Goal: Task Accomplishment & Management: Use online tool/utility

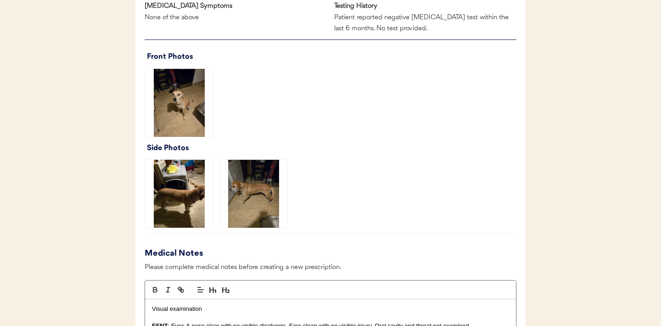
scroll to position [613, 0]
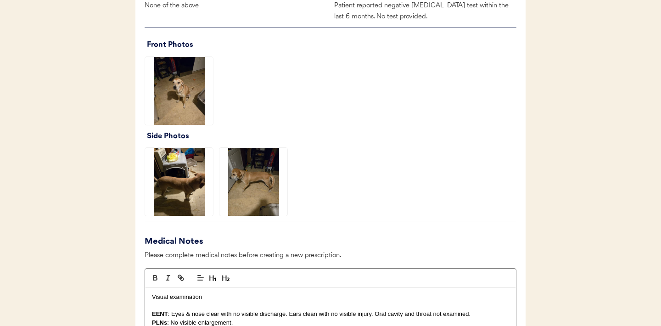
click at [172, 100] on img at bounding box center [179, 91] width 68 height 68
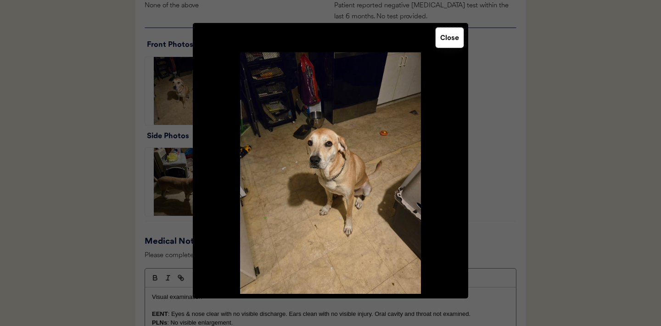
click at [444, 38] on button "Close" at bounding box center [450, 38] width 28 height 20
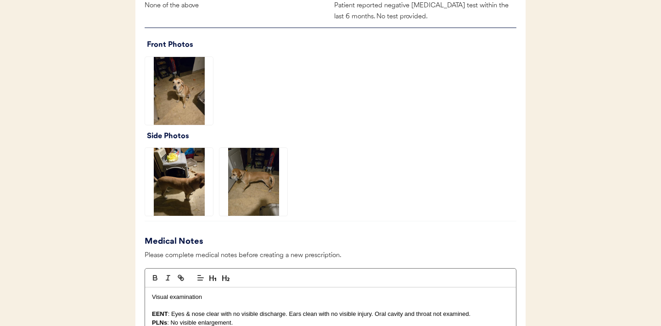
click at [170, 181] on img at bounding box center [179, 182] width 68 height 68
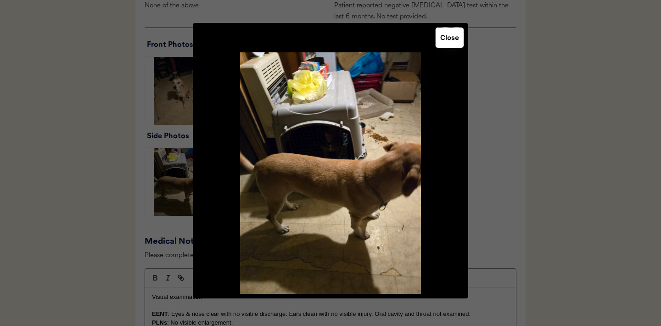
click at [447, 38] on button "Close" at bounding box center [450, 38] width 28 height 20
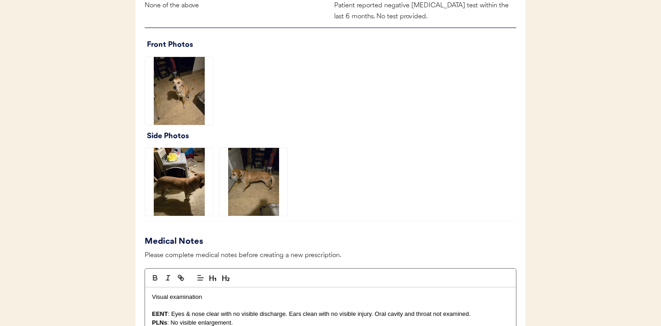
click at [238, 201] on img at bounding box center [253, 182] width 68 height 68
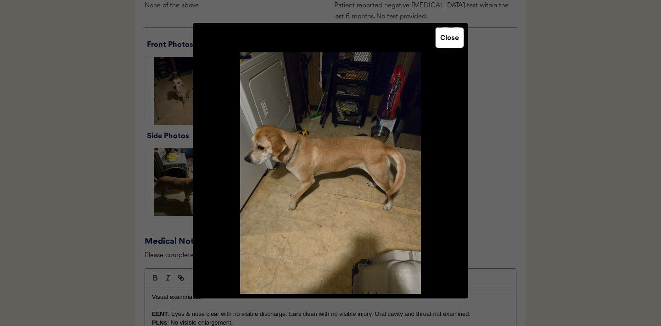
click at [444, 41] on button "Close" at bounding box center [450, 38] width 28 height 20
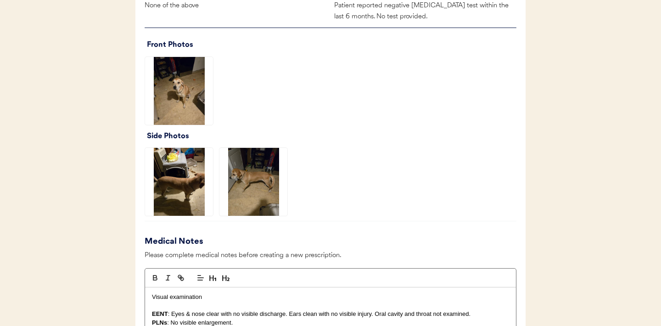
click at [177, 91] on img at bounding box center [179, 91] width 68 height 68
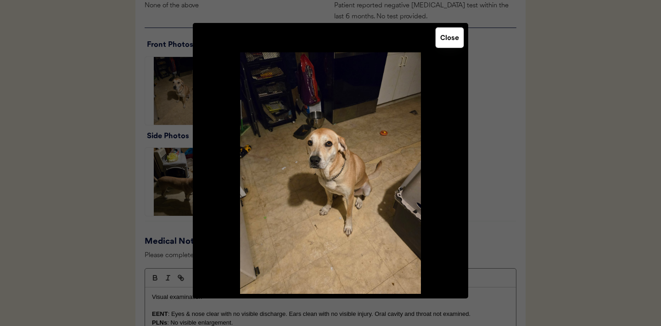
click at [450, 42] on button "Close" at bounding box center [450, 38] width 28 height 20
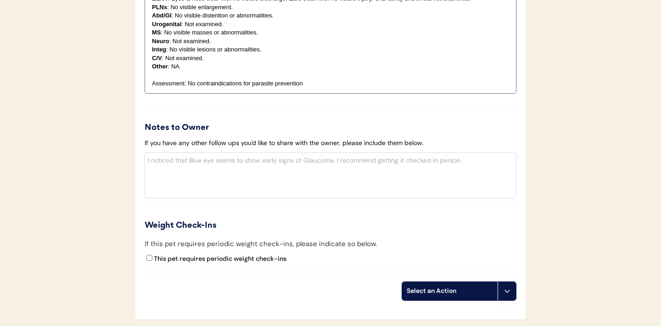
scroll to position [1013, 0]
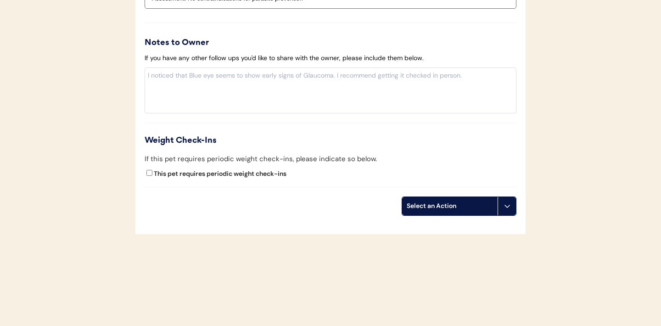
click at [510, 211] on button at bounding box center [507, 206] width 18 height 18
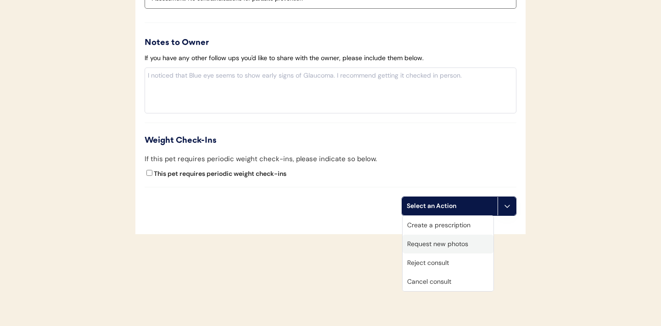
click at [440, 246] on div "Request new photos" at bounding box center [448, 244] width 91 height 19
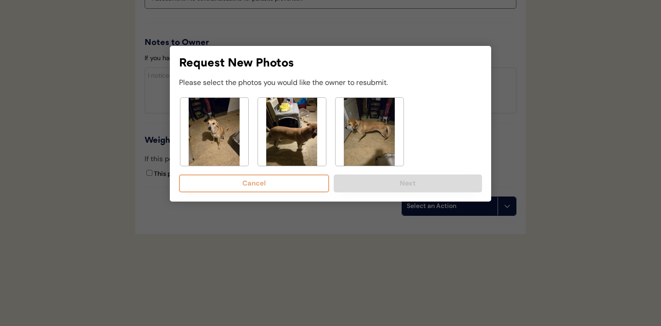
click at [221, 146] on img at bounding box center [214, 132] width 68 height 68
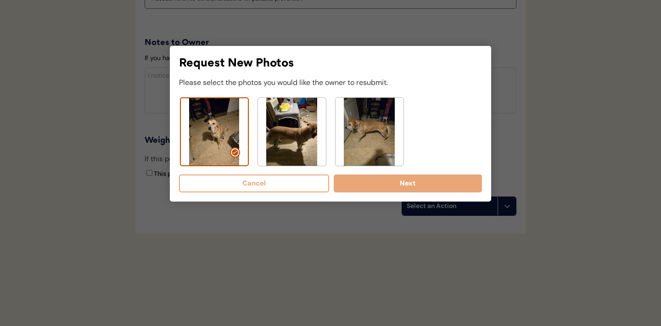
click at [292, 134] on img at bounding box center [292, 132] width 68 height 68
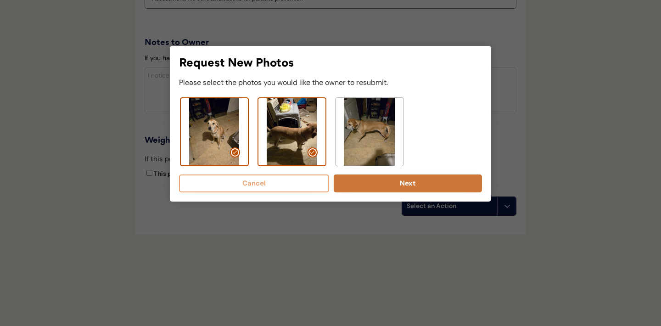
click at [408, 181] on button "Next" at bounding box center [408, 183] width 148 height 18
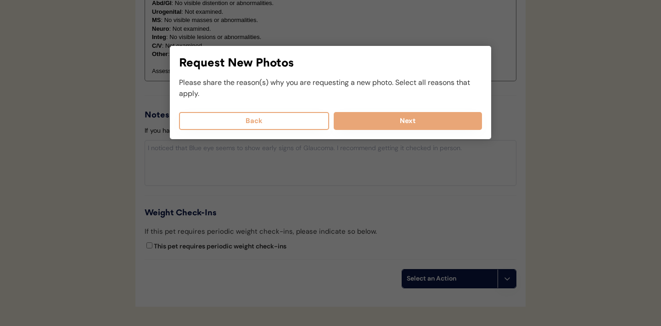
scroll to position [889, 0]
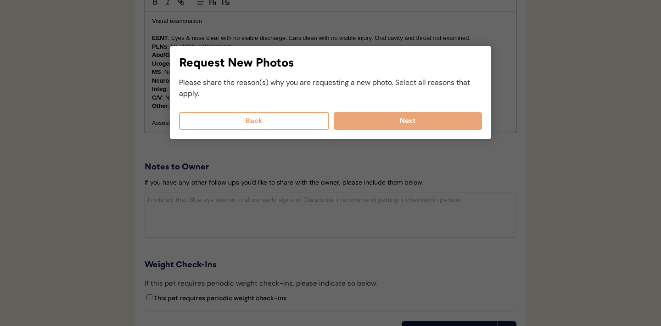
select select
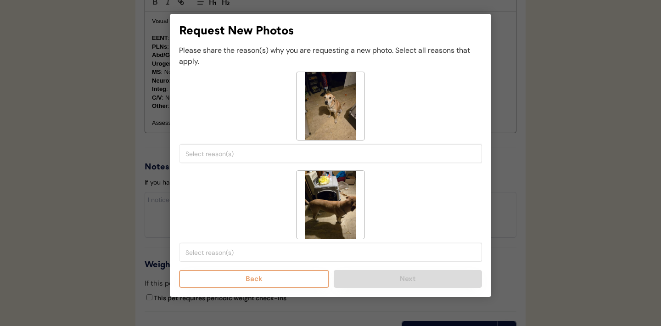
click at [335, 152] on input "search" at bounding box center [332, 154] width 295 height 8
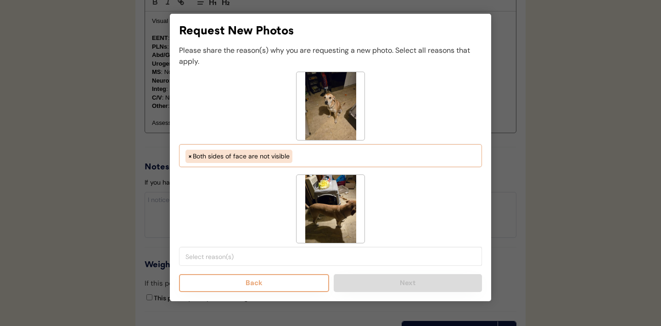
scroll to position [8, 0]
select select "both_sides_of_face_are_not_visible"
click at [262, 256] on input "search" at bounding box center [332, 256] width 295 height 8
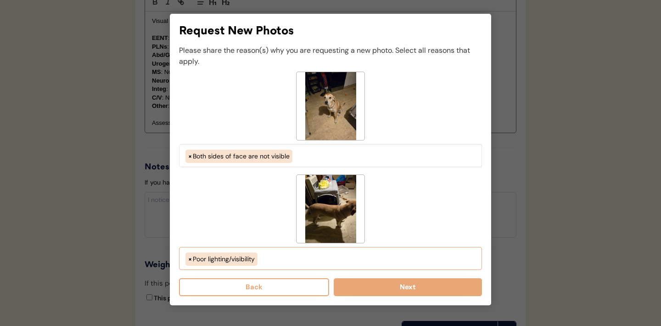
scroll to position [16, 0]
select select "porr_lighting"
click at [389, 293] on button "Next" at bounding box center [408, 287] width 148 height 18
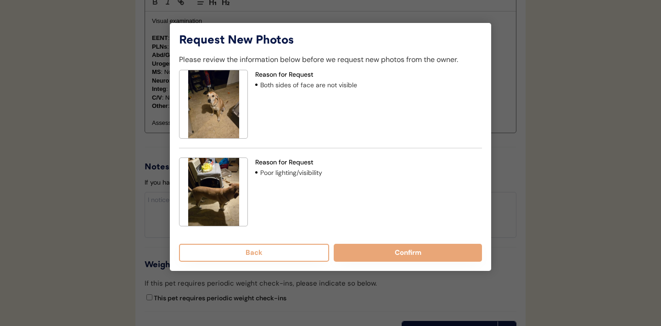
scroll to position [868, 0]
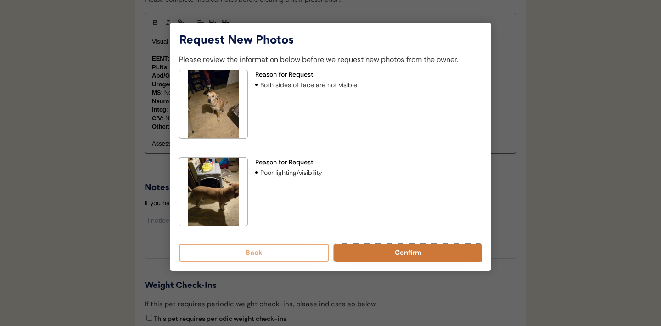
click at [388, 253] on button "Confirm" at bounding box center [408, 253] width 148 height 18
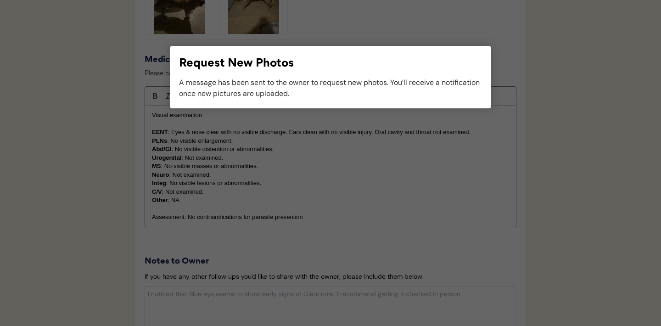
scroll to position [831, 0]
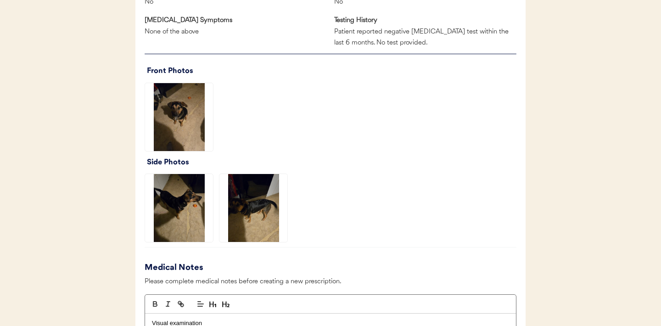
scroll to position [588, 0]
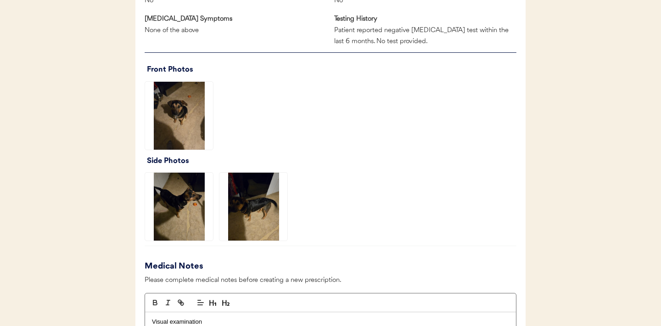
click at [180, 124] on img at bounding box center [179, 116] width 68 height 68
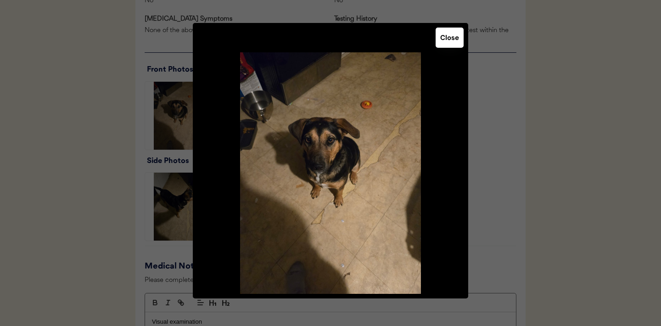
click at [448, 42] on button "Close" at bounding box center [450, 38] width 28 height 20
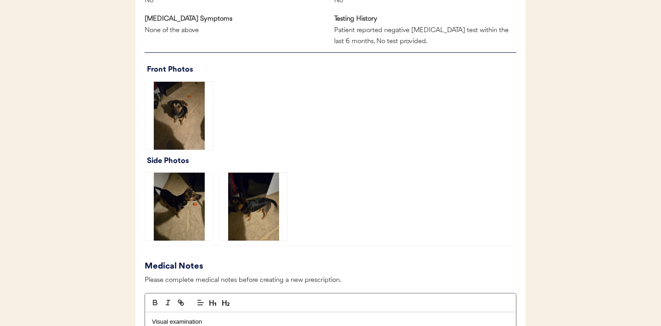
click at [189, 204] on img at bounding box center [179, 207] width 68 height 68
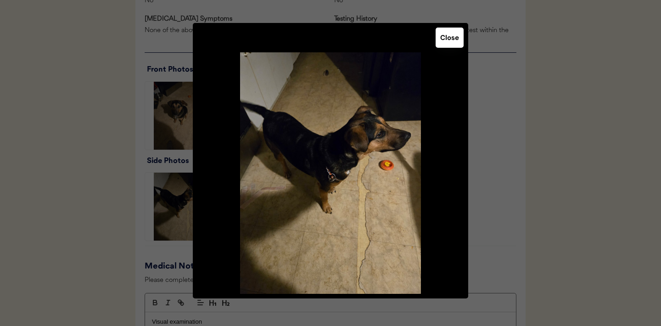
click at [451, 42] on button "Close" at bounding box center [450, 38] width 28 height 20
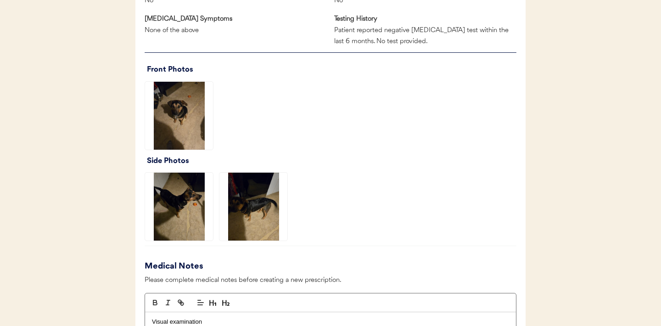
click at [262, 206] on img at bounding box center [253, 207] width 68 height 68
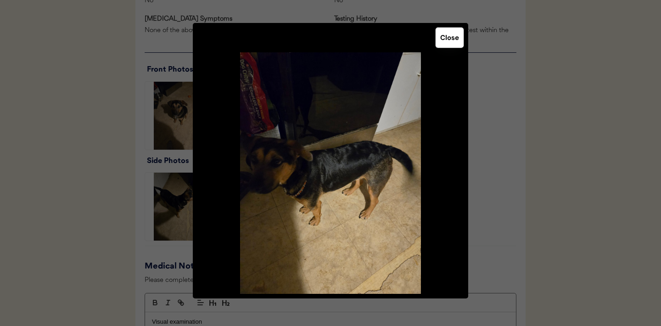
click at [447, 42] on button "Close" at bounding box center [450, 38] width 28 height 20
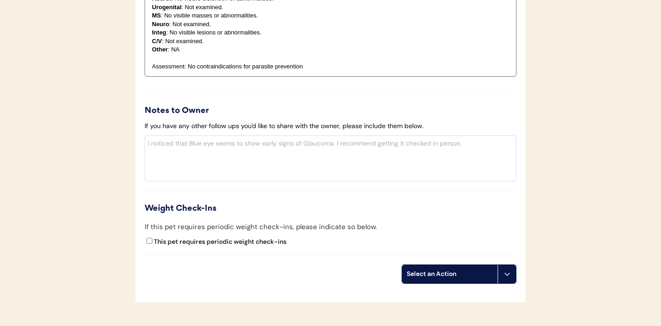
scroll to position [987, 0]
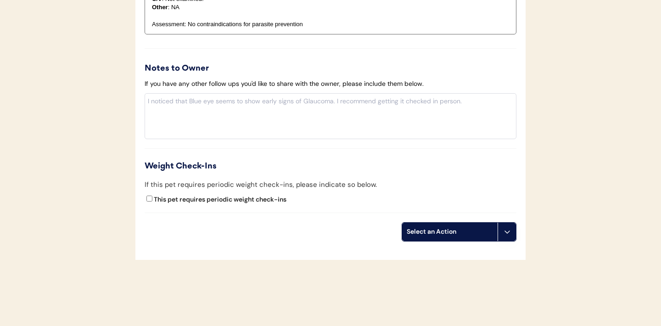
click at [510, 238] on button at bounding box center [507, 232] width 18 height 18
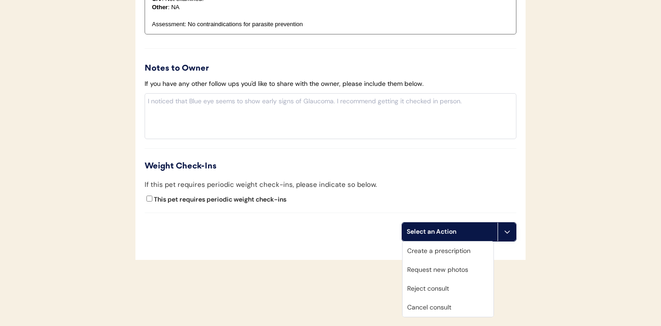
click at [427, 271] on div "Request new photos" at bounding box center [448, 269] width 91 height 19
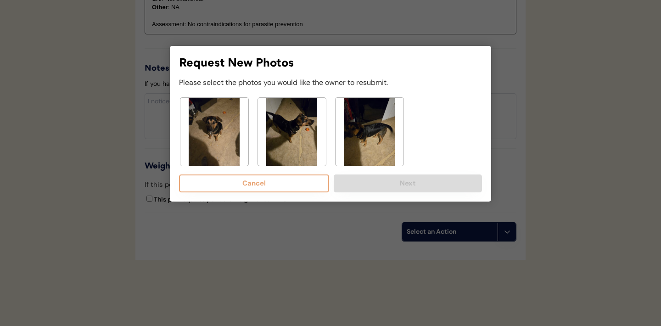
click at [292, 130] on img at bounding box center [292, 132] width 68 height 68
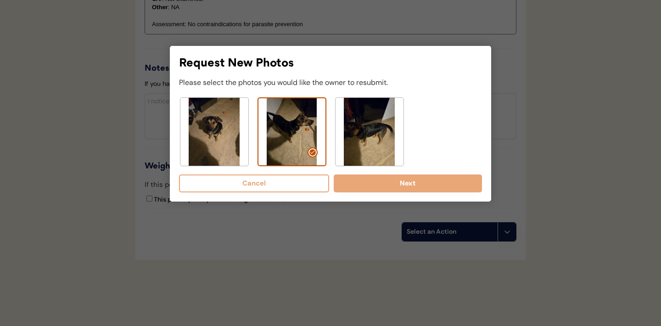
click at [370, 131] on img at bounding box center [369, 132] width 68 height 68
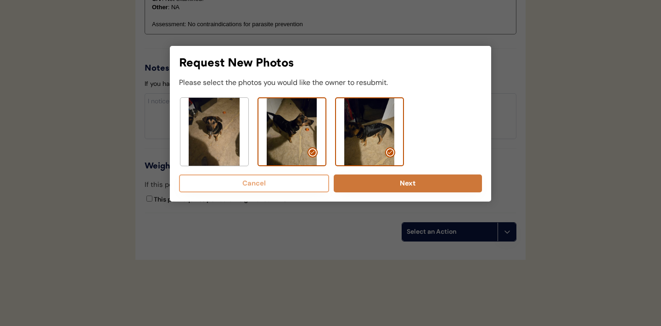
click at [377, 185] on button "Next" at bounding box center [408, 183] width 148 height 18
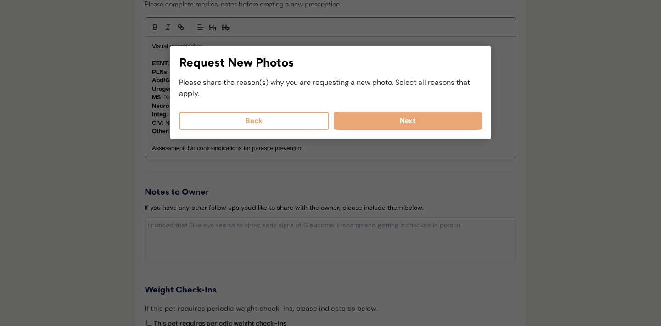
scroll to position [862, 0]
select select
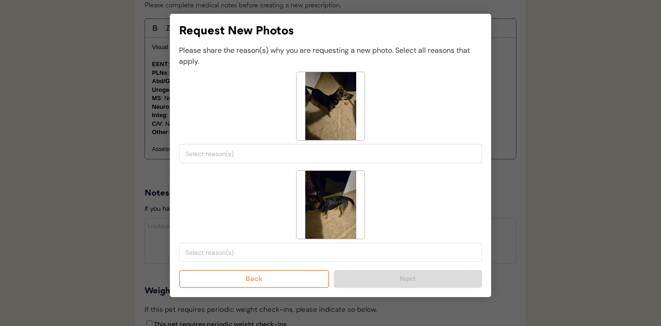
click at [326, 157] on input "search" at bounding box center [332, 154] width 295 height 8
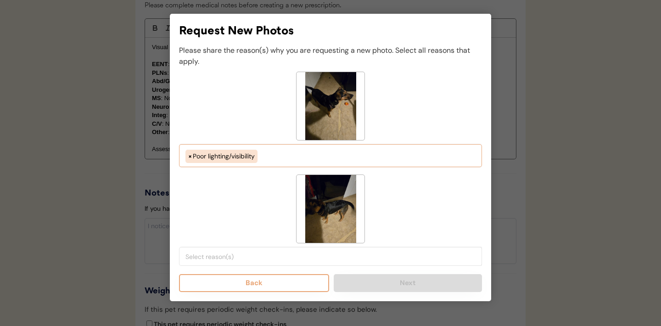
scroll to position [16, 0]
select select "porr_lighting"
click at [250, 256] on input "search" at bounding box center [332, 256] width 295 height 8
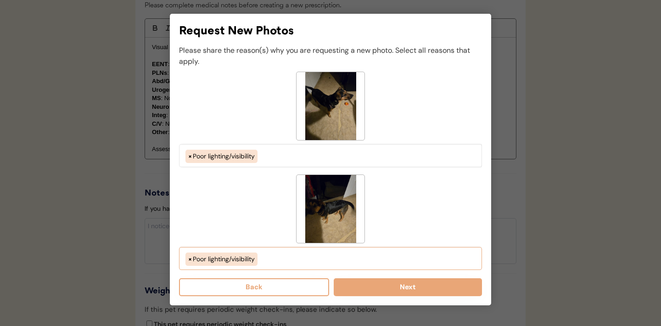
select select "porr_lighting"
click at [384, 288] on button "Next" at bounding box center [408, 287] width 148 height 18
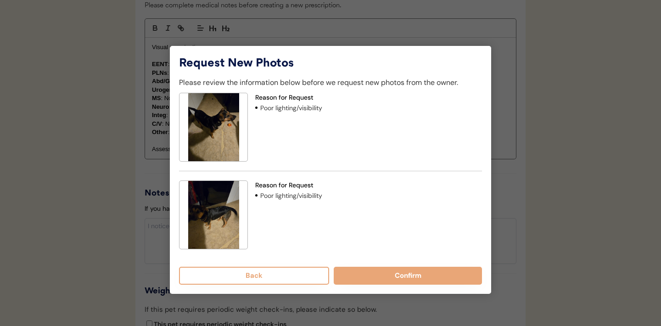
scroll to position [842, 0]
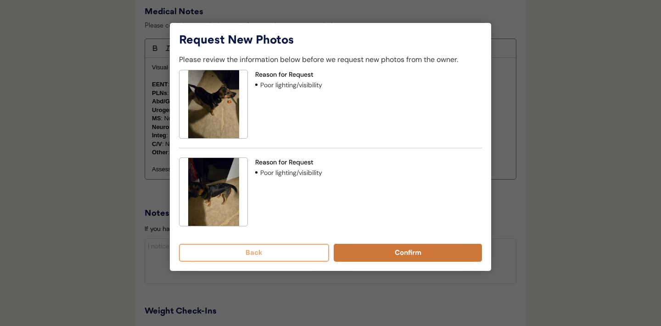
click at [390, 249] on button "Confirm" at bounding box center [408, 253] width 148 height 18
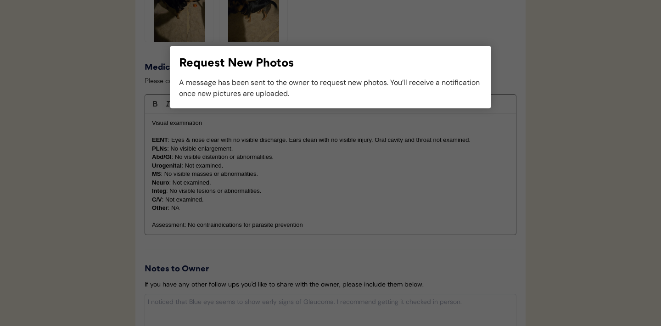
scroll to position [805, 0]
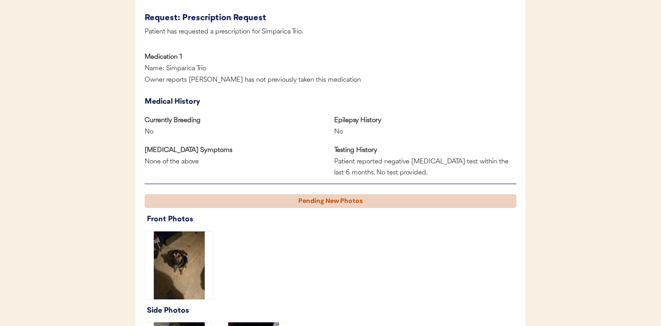
scroll to position [448, 0]
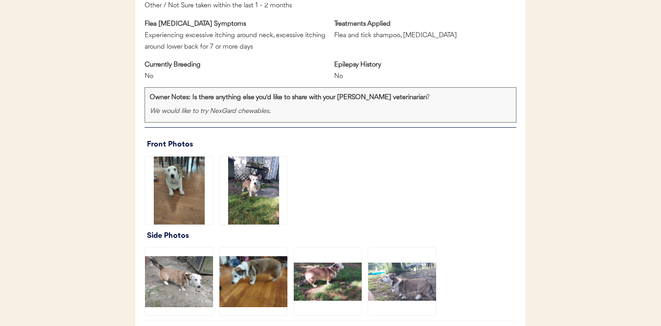
scroll to position [570, 0]
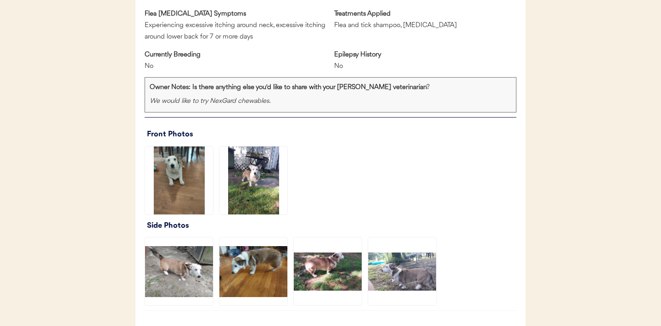
click at [251, 179] on img at bounding box center [253, 180] width 68 height 68
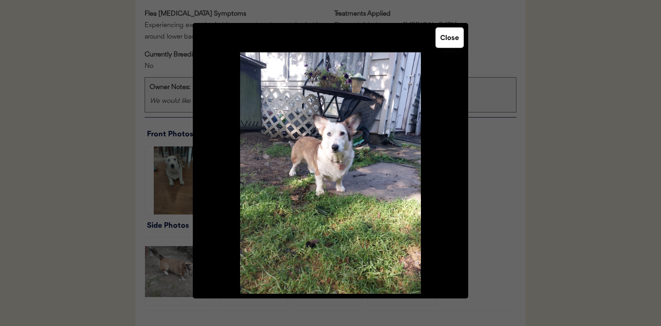
click at [445, 32] on button "Close" at bounding box center [450, 38] width 28 height 20
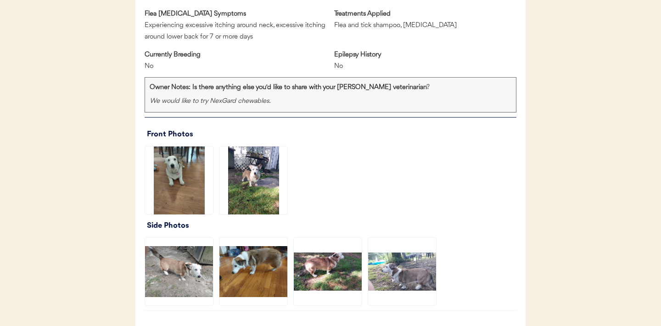
click at [339, 274] on img at bounding box center [328, 271] width 68 height 68
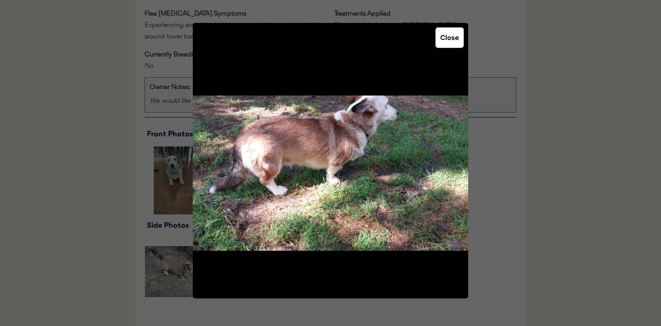
click at [444, 35] on button "Close" at bounding box center [450, 38] width 28 height 20
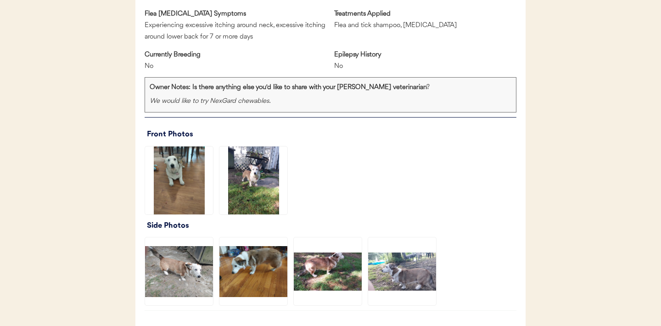
click at [418, 272] on img at bounding box center [402, 271] width 68 height 68
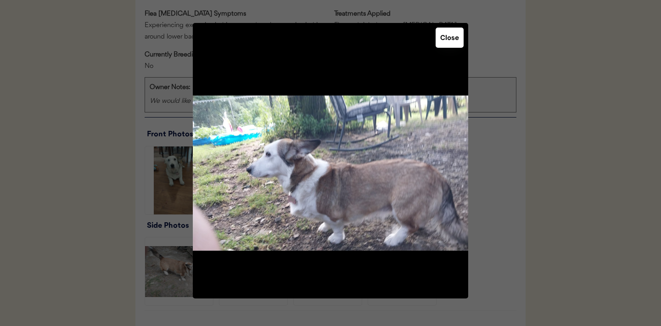
click at [444, 41] on button "Close" at bounding box center [450, 38] width 28 height 20
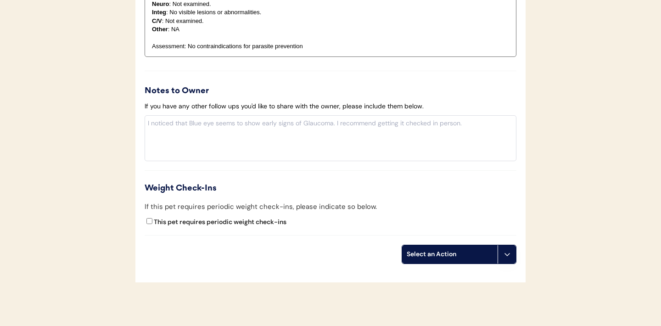
scroll to position [1059, 0]
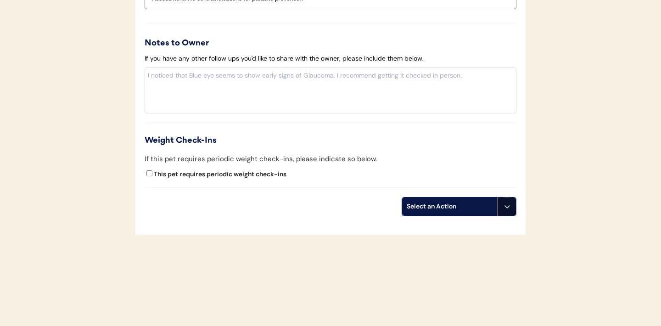
click at [508, 205] on icon at bounding box center [506, 206] width 7 height 7
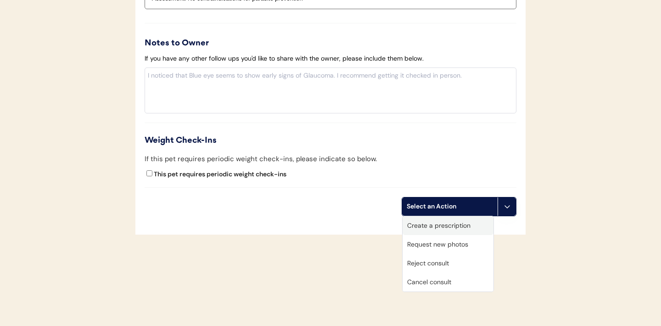
click at [443, 222] on div "Create a prescription" at bounding box center [448, 225] width 91 height 19
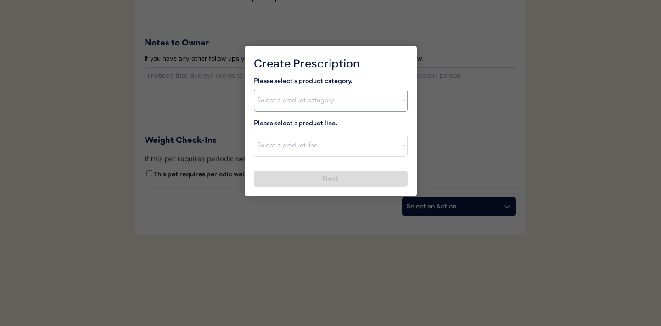
click at [389, 105] on select "Select a product category Allergies Antibiotics Anxiety Combo Parasite Preventi…" at bounding box center [331, 100] width 154 height 22
select select ""flea___tick""
click at [401, 148] on select "Select a product line" at bounding box center [331, 145] width 154 height 22
select select ""NexGard""
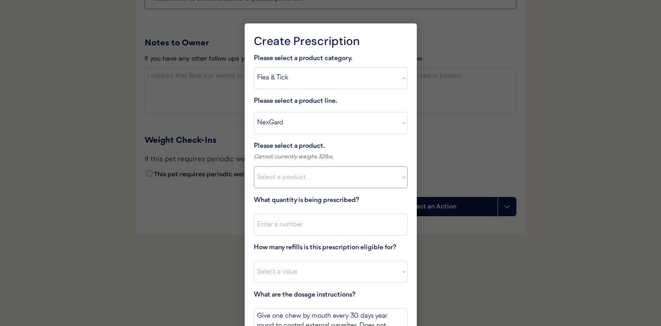
click at [393, 179] on select "Select a product NexGard, 4 - 10lbs NexGard, 10.1 - 24lbs NexGard, 24.1 - 60lbs…" at bounding box center [331, 177] width 154 height 22
select select ""1348695171700984260__LOOKUP__1670802168528x104437410217383500""
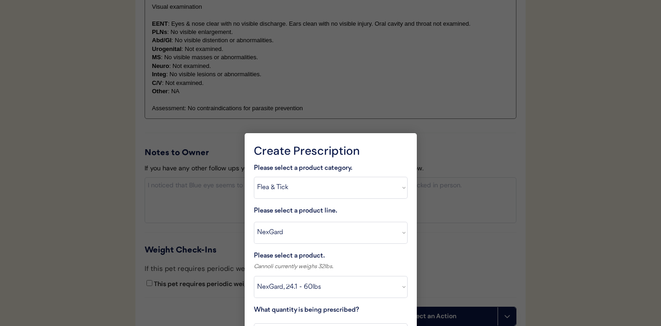
scroll to position [1115, 0]
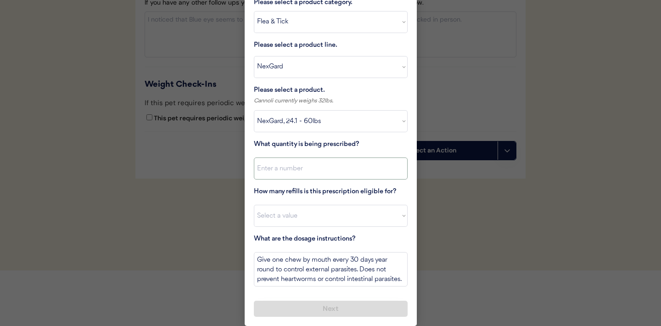
click at [330, 168] on input "input" at bounding box center [331, 168] width 154 height 22
type input "1"
click at [308, 220] on select "Select a value 0 1 2 3 4 5 6 7 8 10 11" at bounding box center [331, 216] width 154 height 22
select select "11"
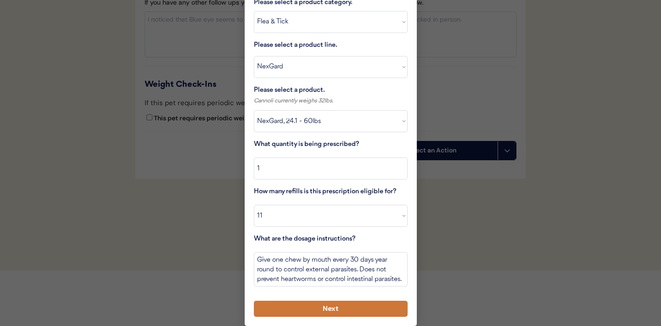
click at [304, 309] on button "Next" at bounding box center [331, 309] width 154 height 16
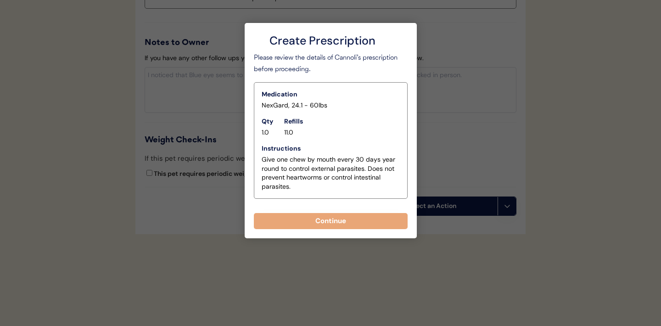
scroll to position [1059, 0]
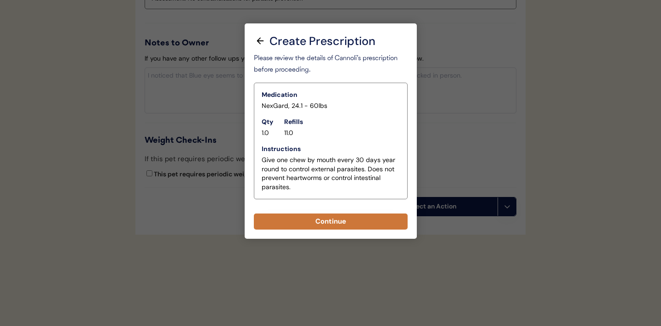
click at [336, 226] on button "Continue" at bounding box center [331, 221] width 154 height 16
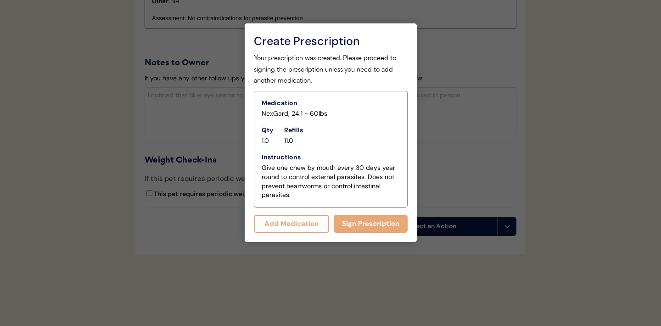
scroll to position [1079, 0]
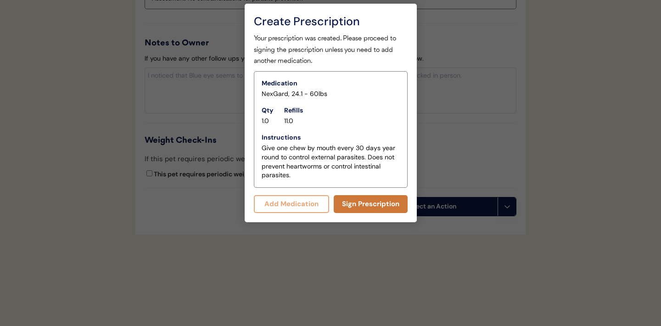
click at [367, 199] on button "Sign Prescription" at bounding box center [371, 204] width 74 height 18
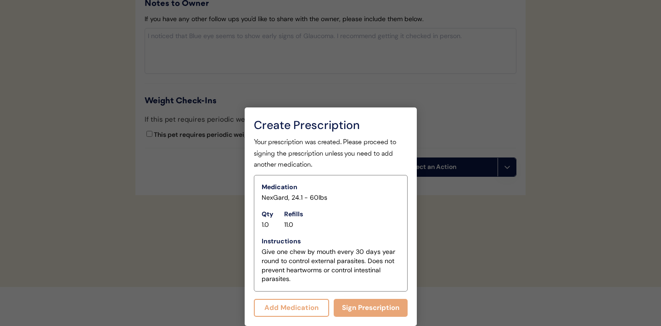
scroll to position [1071, 0]
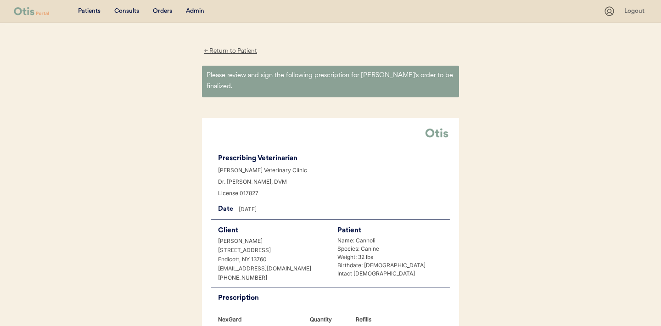
scroll to position [236, 0]
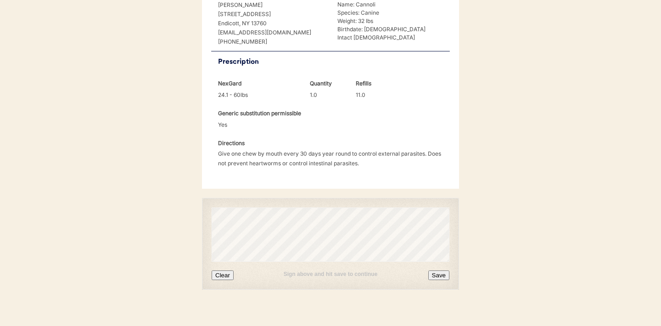
click at [229, 270] on button "Clear" at bounding box center [223, 275] width 22 height 10
click at [437, 270] on button "Save" at bounding box center [438, 275] width 21 height 10
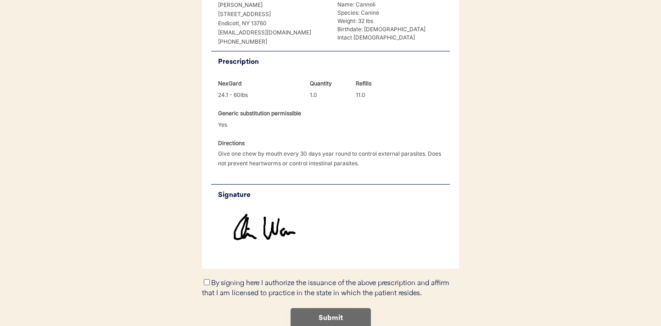
click at [206, 279] on input "By signing here I authorize the issuance of the above prescription and affirm t…" at bounding box center [207, 282] width 6 height 6
checkbox input "true"
click at [341, 309] on button "Submit" at bounding box center [331, 318] width 80 height 21
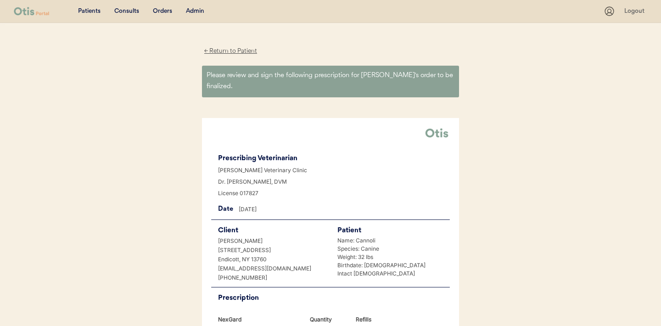
scroll to position [0, 0]
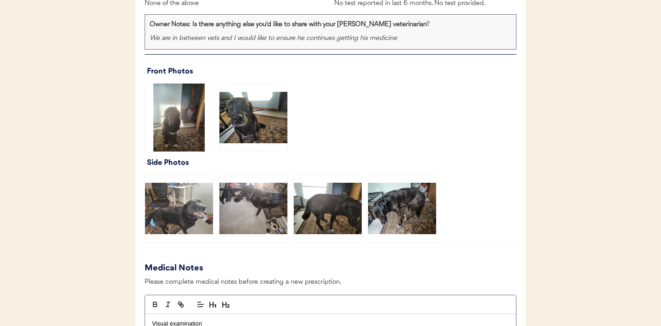
scroll to position [627, 0]
click at [249, 116] on img at bounding box center [253, 117] width 68 height 68
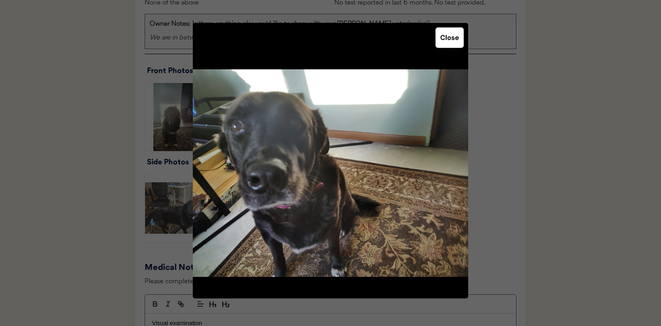
click at [444, 39] on button "Close" at bounding box center [450, 38] width 28 height 20
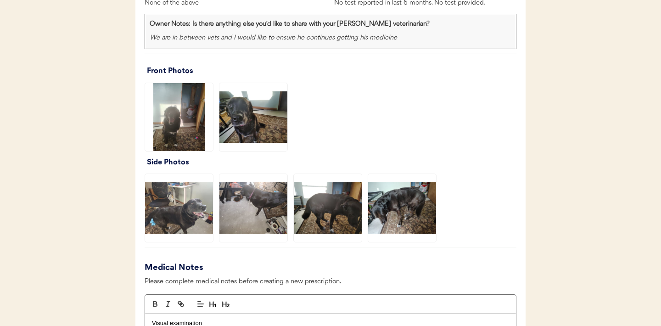
click at [394, 209] on img at bounding box center [402, 208] width 68 height 68
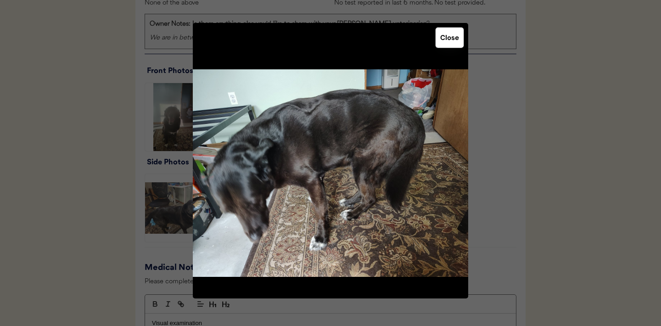
click at [446, 45] on button "Close" at bounding box center [450, 38] width 28 height 20
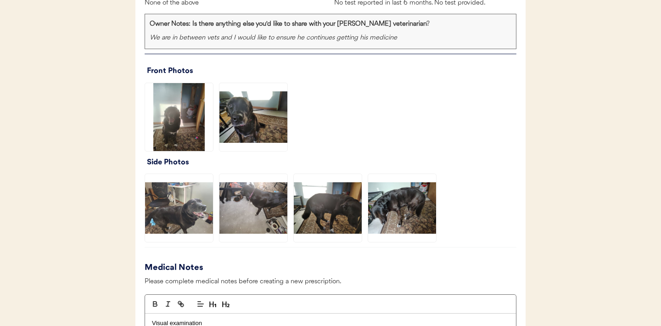
click at [325, 215] on img at bounding box center [328, 208] width 68 height 68
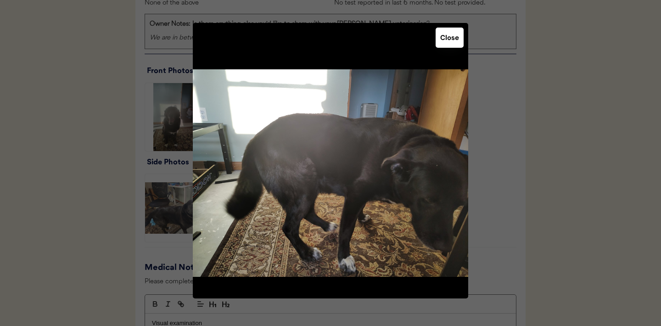
click at [446, 40] on button "Close" at bounding box center [450, 38] width 28 height 20
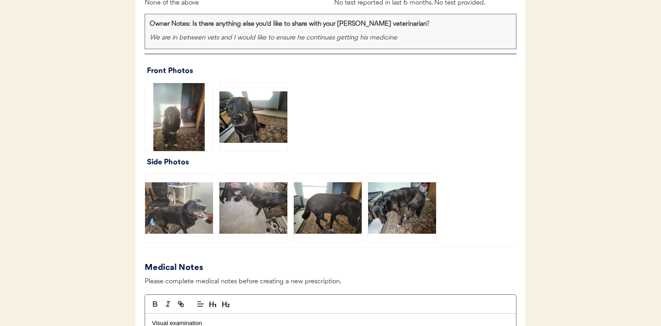
click at [186, 212] on img at bounding box center [179, 208] width 68 height 68
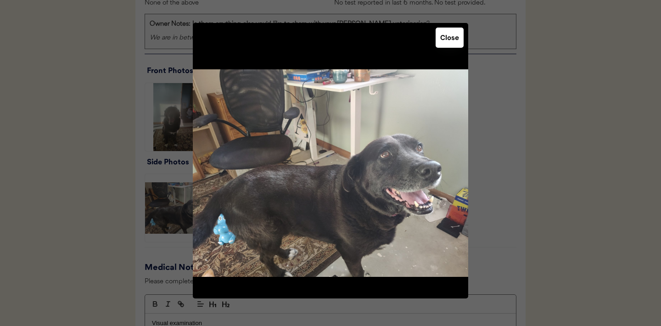
click at [453, 35] on button "Close" at bounding box center [450, 38] width 28 height 20
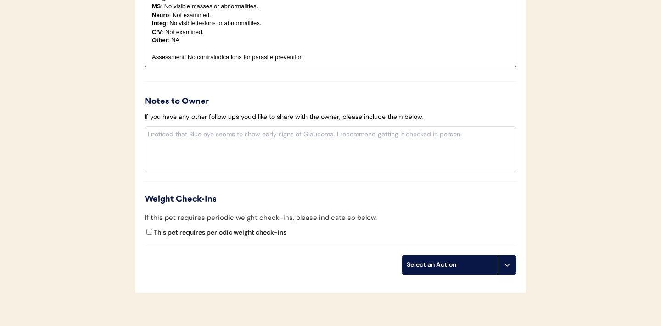
scroll to position [1053, 0]
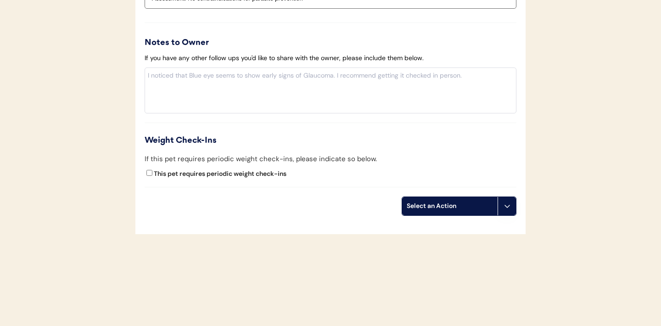
click at [509, 204] on icon at bounding box center [506, 205] width 7 height 7
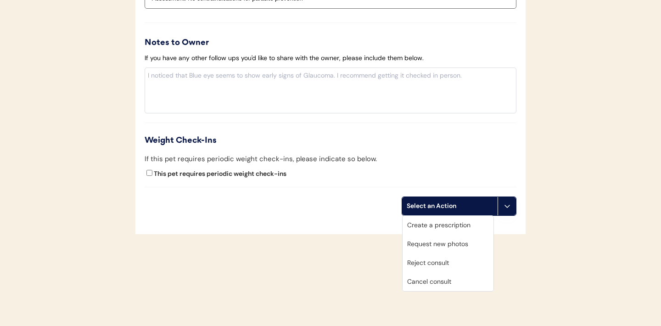
click at [439, 223] on div "Create a prescription" at bounding box center [448, 225] width 91 height 19
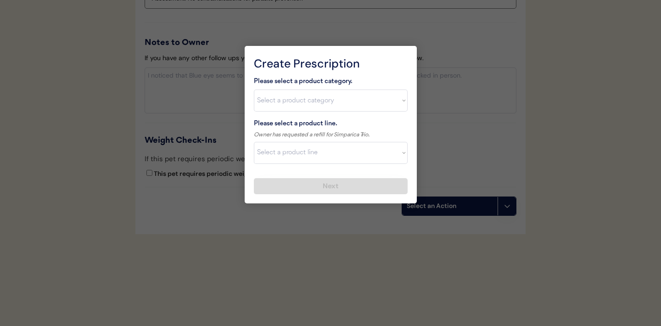
click at [396, 106] on select "Select a product category [MEDICAL_DATA] Antibiotics Anxiety Combo [MEDICAL_DAT…" at bounding box center [331, 100] width 154 height 22
select select ""combo_[MEDICAL_DATA]_prevention""
click at [400, 157] on select "Select a product line" at bounding box center [331, 153] width 154 height 22
click at [400, 96] on select "Select a product category [MEDICAL_DATA] Antibiotics Anxiety Combo [MEDICAL_DAT…" at bounding box center [331, 100] width 154 height 22
click at [399, 149] on select "Select a product line Advantage Multi for Dogs Credelio Quattro NexGard Plus Ne…" at bounding box center [331, 153] width 154 height 22
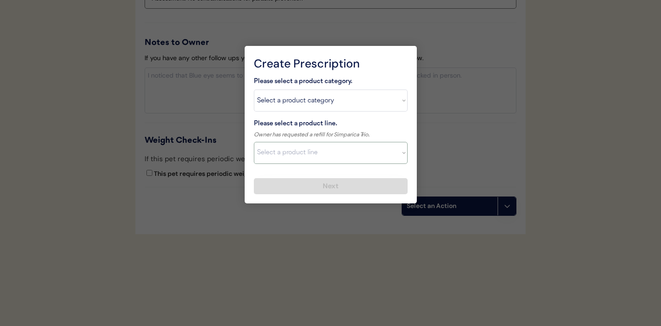
select select ""Simparica Trio""
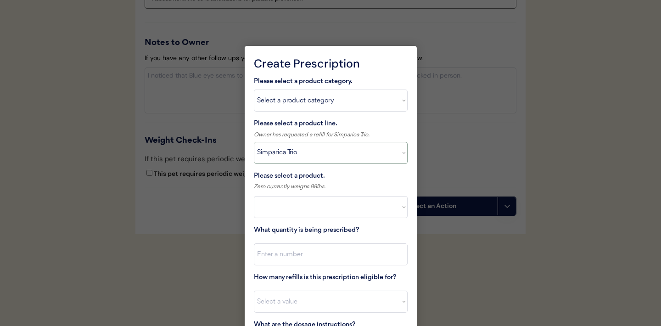
select select ""PLACEHOLDER_1427118222253""
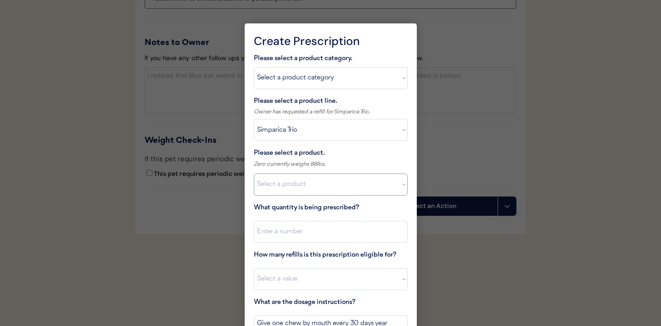
click at [391, 189] on select "Select a product Simparica Trio, 2.8 - 5.5lbs Simparica Trio, 5.6 - 11lbs Simpa…" at bounding box center [331, 184] width 154 height 22
click at [401, 133] on select "Select a product line Advantage Multi for Dogs Credelio Quattro NexGard Plus Ne…" at bounding box center [331, 130] width 154 height 22
select select ""NexGard Plus""
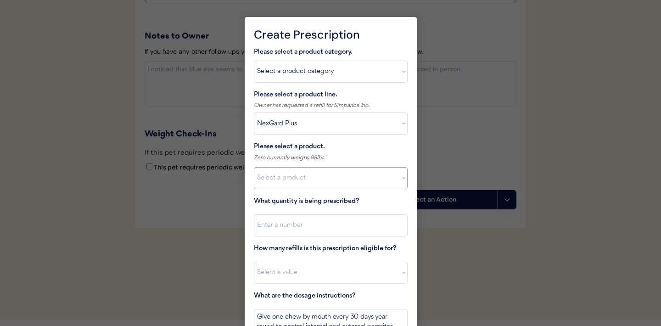
click at [392, 173] on select "Select a product NexGard Plus, 4 - 8lbs NexGard Plus, 8.1 - 17lbs NexGard Plus,…" at bounding box center [331, 178] width 154 height 22
select select ""1348695171700984260__LOOKUP__1712799260549x607883605152982400""
click at [335, 229] on input "input" at bounding box center [331, 225] width 154 height 22
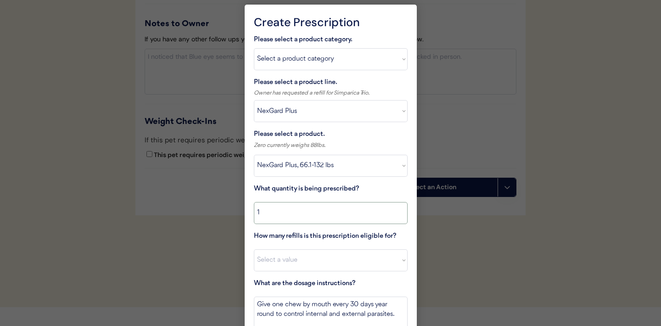
scroll to position [1074, 0]
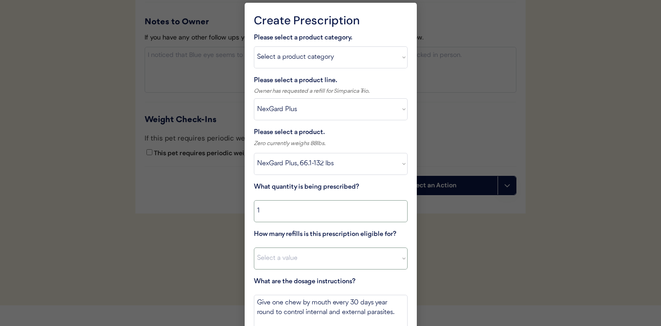
type input "1"
click at [321, 260] on select "Select a value 0 1 2 3 4 5 6 7 8 10 11" at bounding box center [331, 258] width 154 height 22
select select "11"
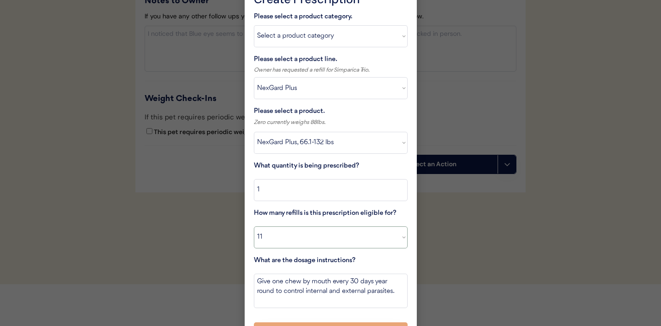
scroll to position [1102, 0]
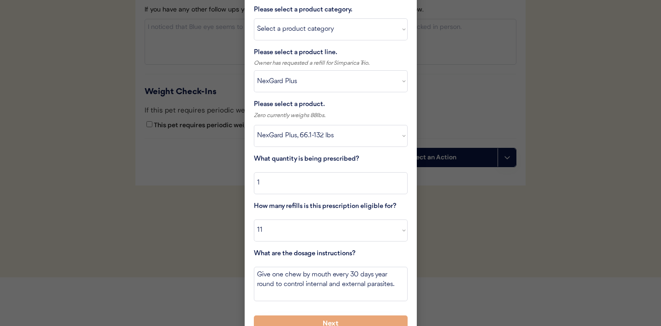
click at [195, 246] on div at bounding box center [330, 163] width 661 height 326
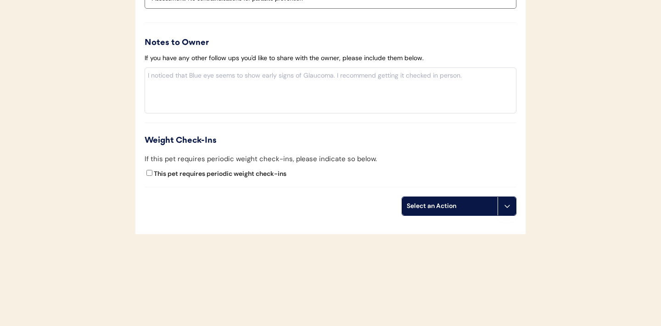
scroll to position [1053, 0]
click at [211, 100] on textarea at bounding box center [331, 90] width 372 height 46
paste textarea "I know we discussed Simparica Trio, but I have prescribed him Nexgard Plus. Thi…"
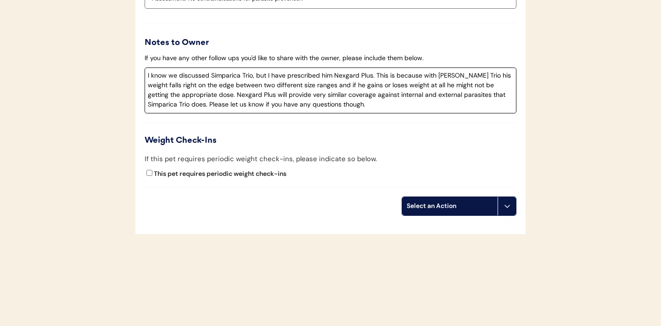
drag, startPoint x: 208, startPoint y: 78, endPoint x: 146, endPoint y: 78, distance: 62.0
click at [146, 78] on textarea "I know we discussed Simparica Trio, but I have prescribed him Nexgard Plus. Thi…" at bounding box center [331, 90] width 372 height 46
click at [329, 78] on textarea "You have requested Simparica Trio, but I have prescribed him Nexgard Plus. This…" at bounding box center [331, 90] width 372 height 46
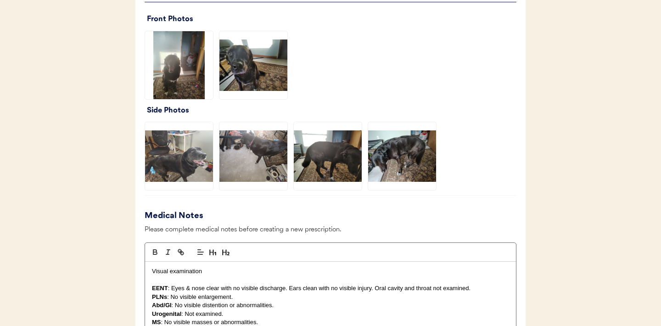
scroll to position [1019, 0]
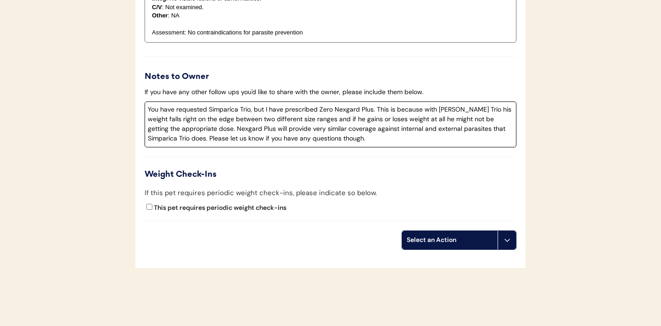
click at [371, 110] on textarea "You have requested Simparica Trio, but I have prescribed Zero Nexgard Plus. Thi…" at bounding box center [331, 124] width 372 height 46
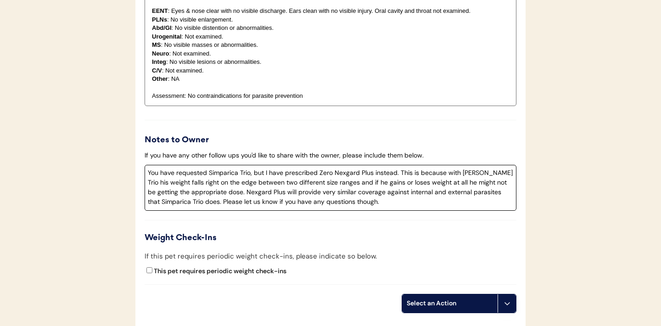
scroll to position [957, 0]
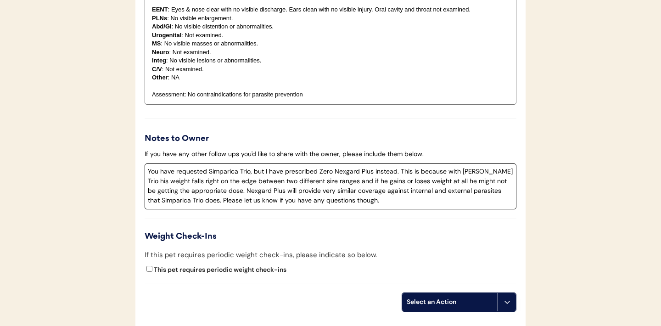
click at [150, 173] on textarea "You have requested Simparica Trio, but I have prescribed Zero Nexgard Plus inst…" at bounding box center [331, 186] width 372 height 46
click at [194, 176] on textarea "I know you have requested Simparica Trio, but I have prescribed Zero Nexgard Pl…" at bounding box center [331, 186] width 372 height 46
click at [302, 175] on textarea "I know you have requested Simparica Trio, but I have prescribed Zero Nexgard Pl…" at bounding box center [331, 186] width 372 height 46
click at [331, 173] on textarea "I know you have requested Simparica Trio, but I am prescribed Zero Nexgard Plus…" at bounding box center [331, 186] width 372 height 46
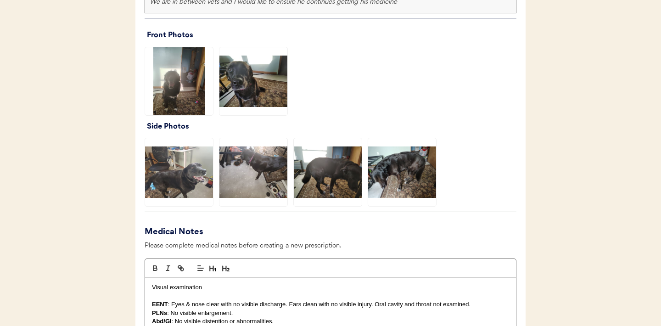
scroll to position [663, 0]
type textarea "I know you have requested Simparica Trio, but I am prescribing Zero Nexgard Plu…"
click at [403, 169] on img at bounding box center [402, 172] width 68 height 68
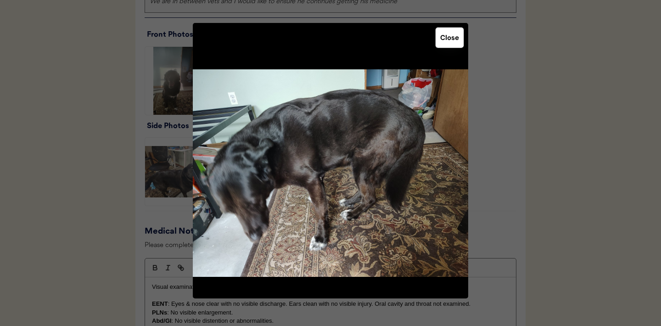
click at [451, 39] on button "Close" at bounding box center [450, 38] width 28 height 20
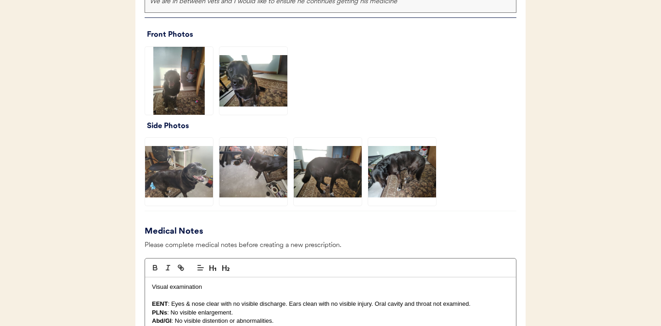
click at [187, 177] on img at bounding box center [179, 172] width 68 height 68
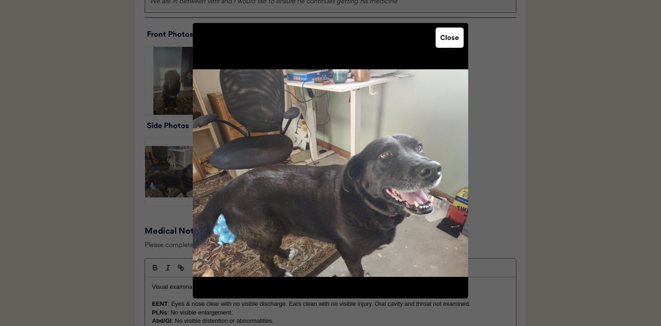
click at [447, 43] on button "Close" at bounding box center [450, 38] width 28 height 20
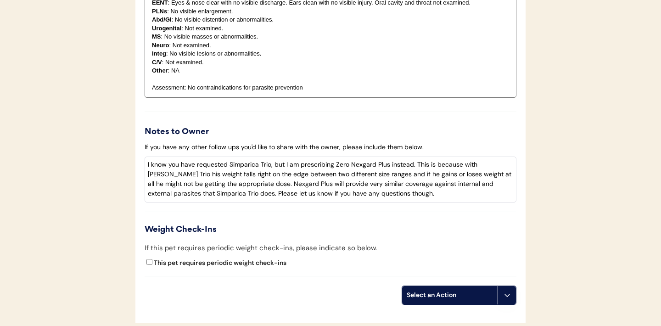
scroll to position [967, 0]
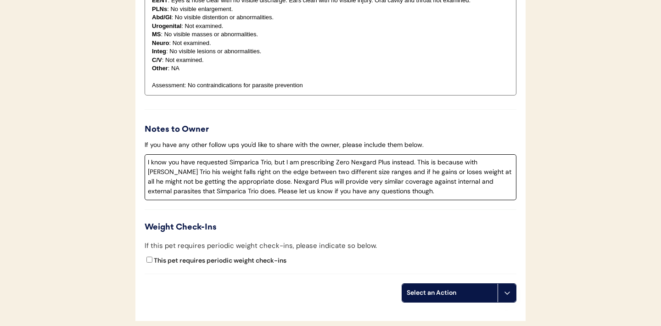
drag, startPoint x: 370, startPoint y: 190, endPoint x: 143, endPoint y: 162, distance: 229.0
click at [389, 194] on textarea "I know you have requested Simparica Trio, but I am prescribing Zero Nexgard Plu…" at bounding box center [331, 177] width 372 height 46
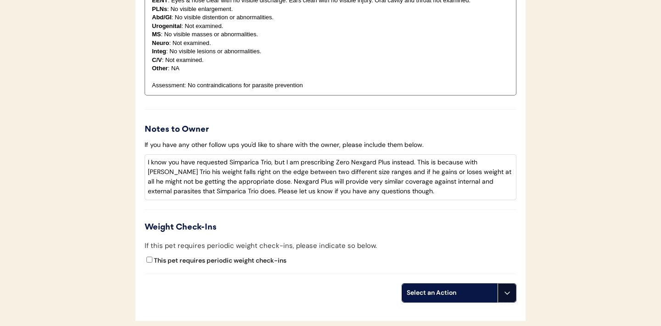
click at [509, 297] on button at bounding box center [507, 293] width 18 height 18
click at [443, 313] on div "Create a prescription" at bounding box center [448, 311] width 91 height 19
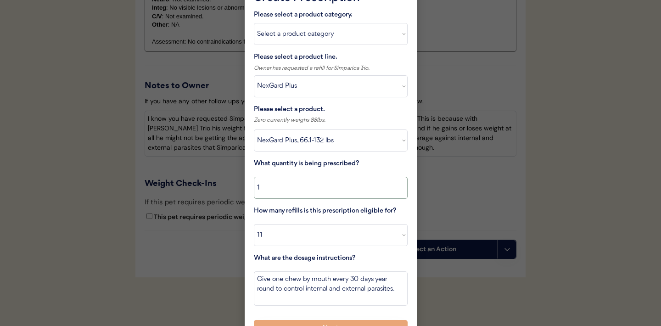
scroll to position [1053, 0]
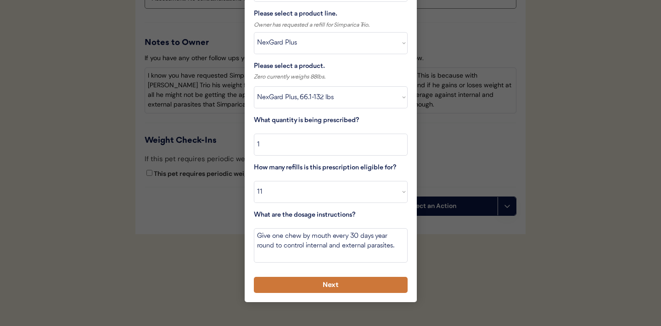
click at [298, 284] on button "Next" at bounding box center [331, 285] width 154 height 16
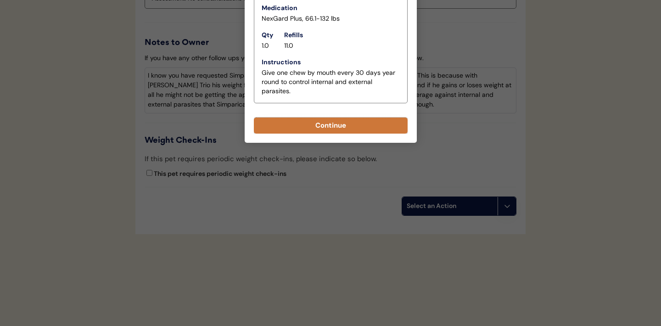
click at [330, 129] on button "Continue" at bounding box center [331, 125] width 154 height 16
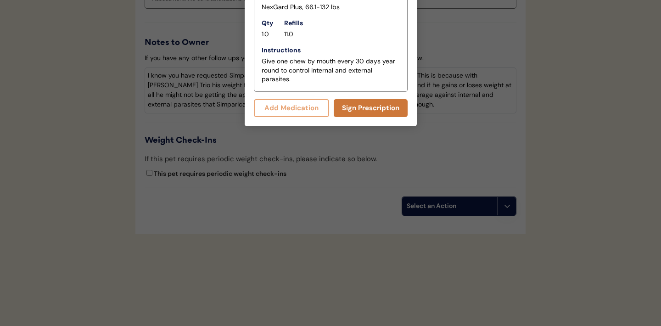
click at [362, 106] on button "Sign Prescription" at bounding box center [371, 108] width 74 height 18
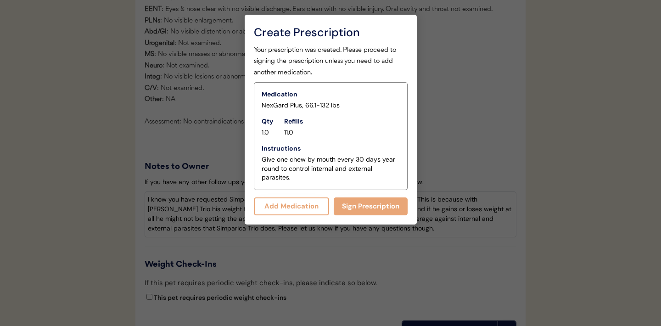
scroll to position [1110, 0]
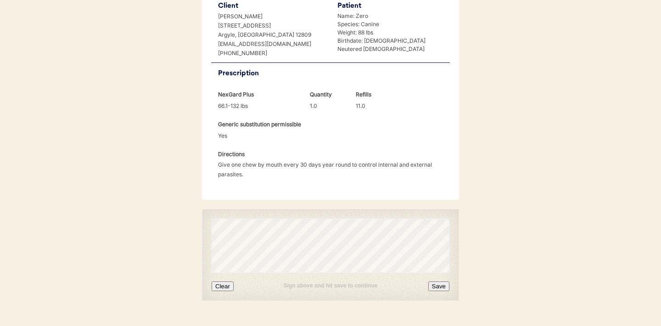
scroll to position [236, 0]
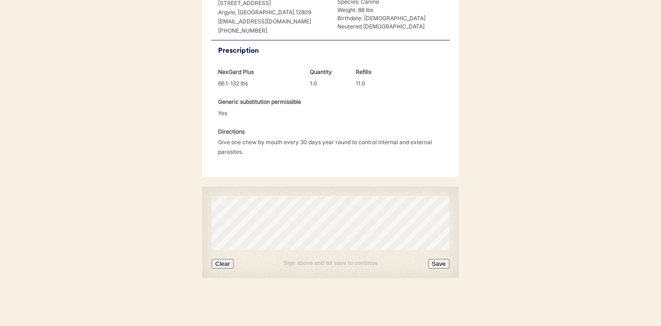
click at [226, 265] on button "Clear" at bounding box center [223, 264] width 22 height 10
click at [438, 262] on button "Save" at bounding box center [438, 264] width 21 height 10
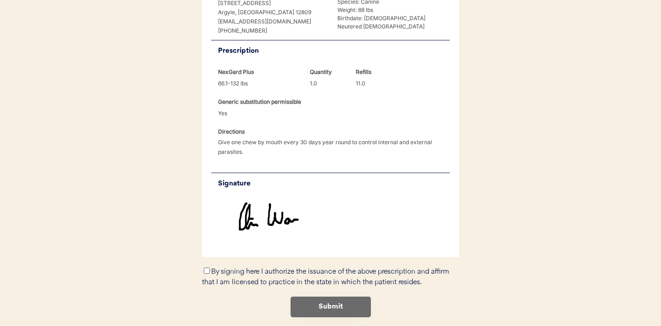
click at [205, 270] on input "By signing here I authorize the issuance of the above prescription and affirm t…" at bounding box center [207, 271] width 6 height 6
checkbox input "true"
click at [328, 307] on button "Submit" at bounding box center [331, 306] width 80 height 21
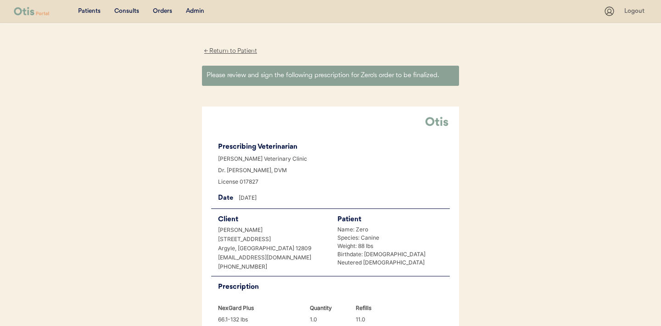
scroll to position [0, 0]
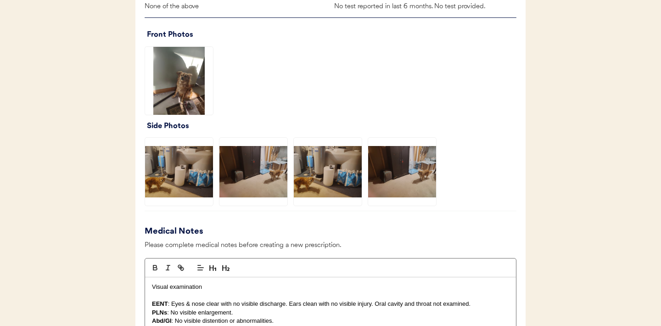
scroll to position [627, 0]
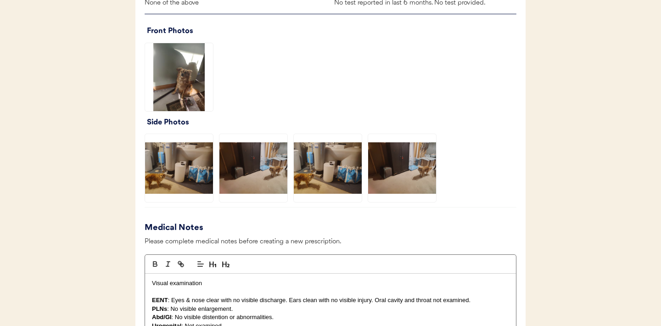
click at [253, 166] on img at bounding box center [253, 168] width 68 height 68
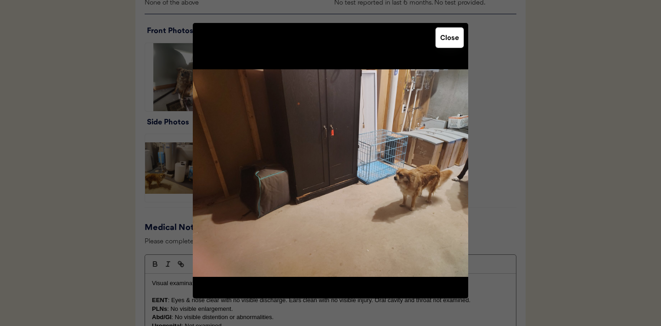
click at [447, 41] on button "Close" at bounding box center [450, 38] width 28 height 20
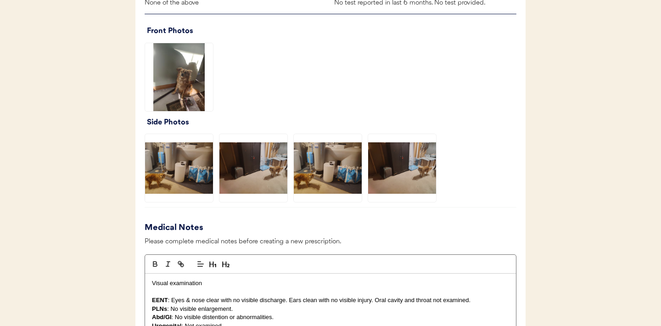
click at [322, 179] on img at bounding box center [328, 168] width 68 height 68
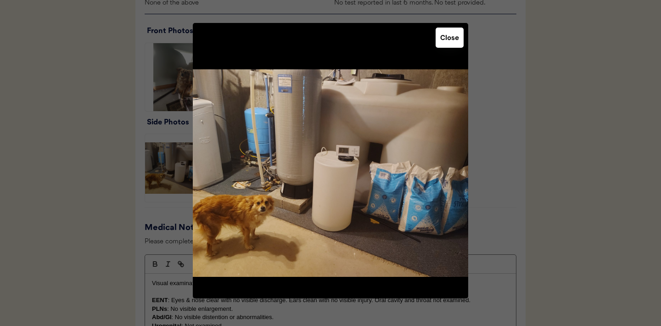
click at [452, 41] on button "Close" at bounding box center [450, 38] width 28 height 20
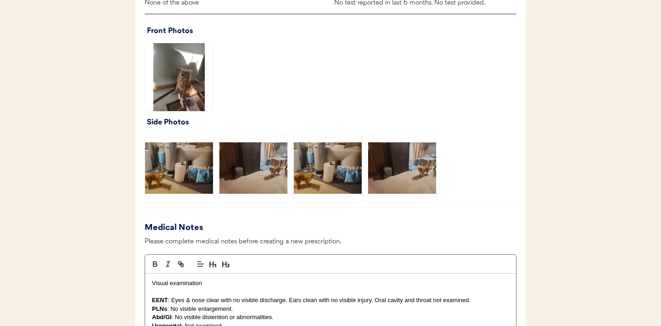
click at [179, 73] on img at bounding box center [179, 77] width 68 height 68
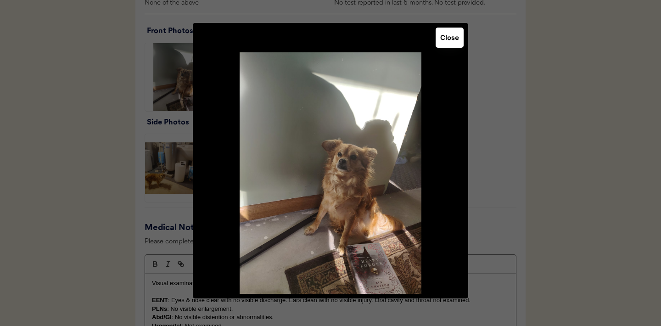
click at [446, 40] on button "Close" at bounding box center [450, 38] width 28 height 20
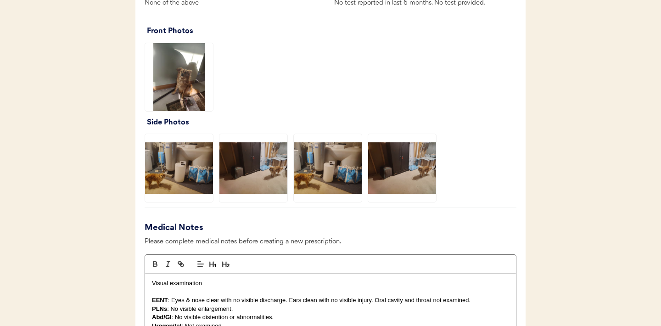
click at [329, 176] on img at bounding box center [328, 168] width 68 height 68
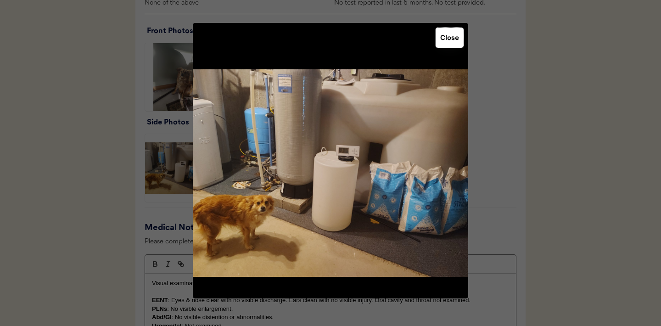
click at [444, 39] on button "Close" at bounding box center [450, 38] width 28 height 20
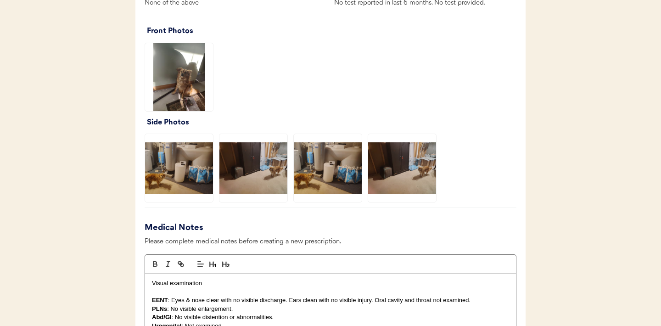
click at [412, 176] on img at bounding box center [402, 168] width 68 height 68
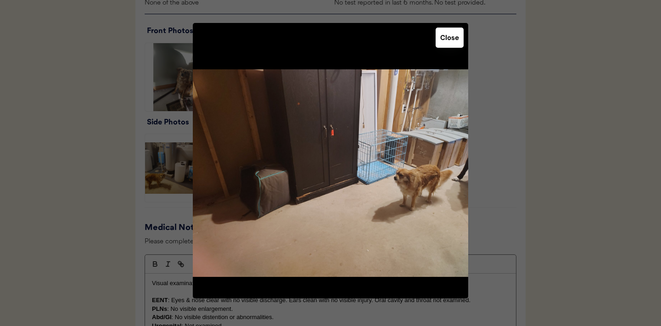
click at [453, 36] on button "Close" at bounding box center [450, 38] width 28 height 20
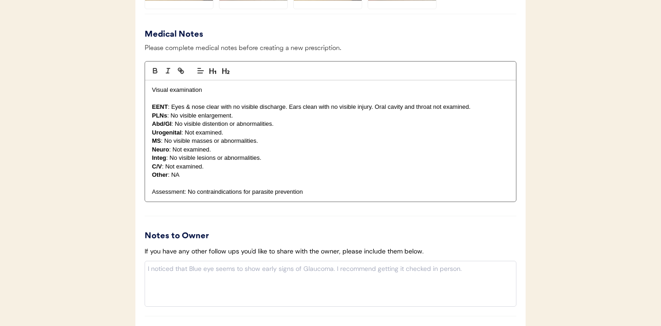
scroll to position [978, 0]
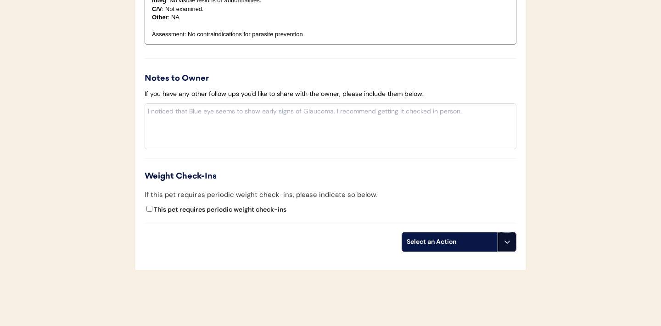
click at [503, 246] on button at bounding box center [507, 242] width 18 height 18
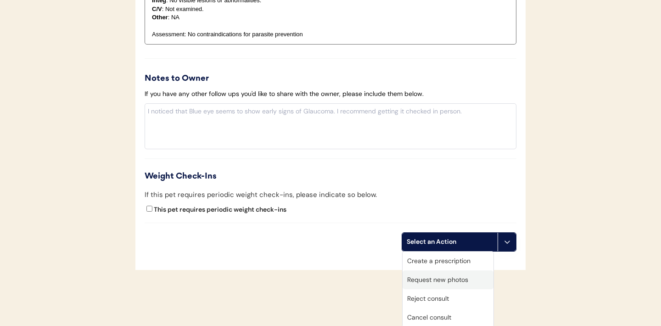
click at [451, 281] on div "Request new photos" at bounding box center [448, 279] width 91 height 19
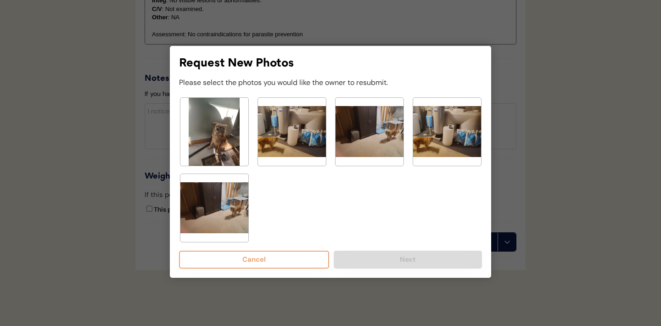
click at [223, 209] on img at bounding box center [214, 208] width 68 height 68
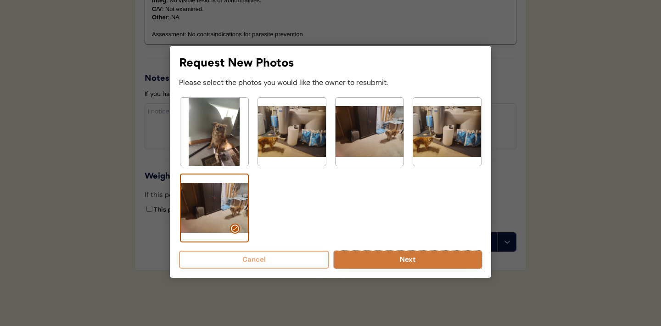
click at [380, 258] on button "Next" at bounding box center [408, 260] width 148 height 18
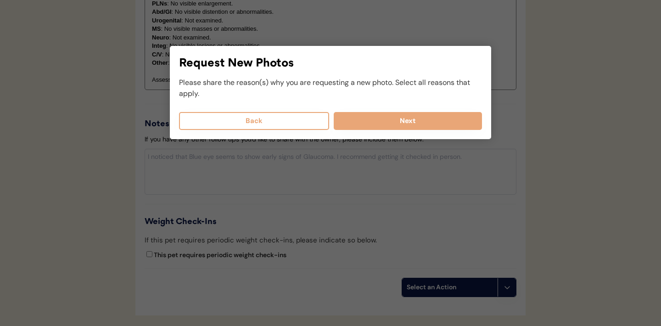
scroll to position [929, 0]
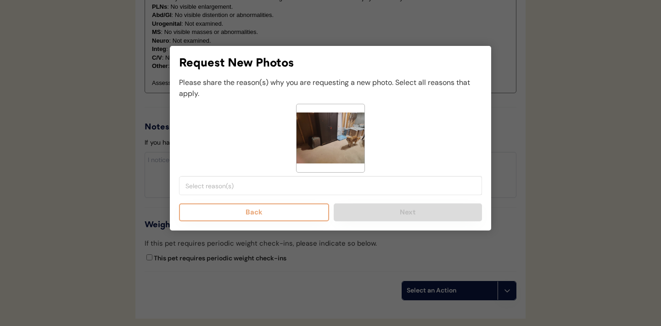
click at [319, 186] on input "search" at bounding box center [332, 186] width 295 height 8
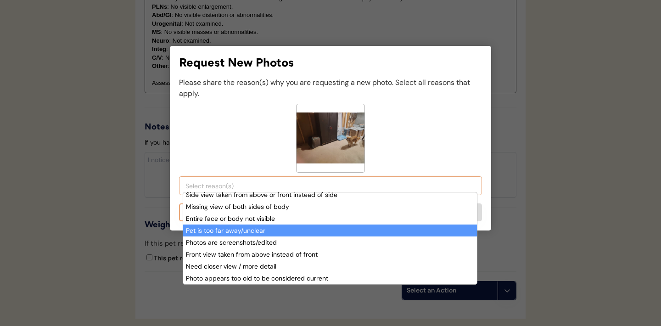
scroll to position [78, 0]
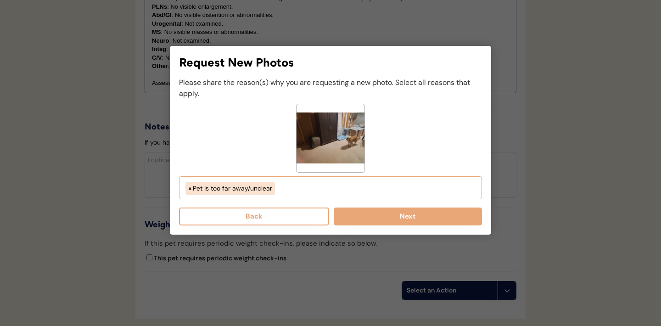
click at [297, 188] on ul "× Pet is too far away/unclear" at bounding box center [330, 187] width 295 height 16
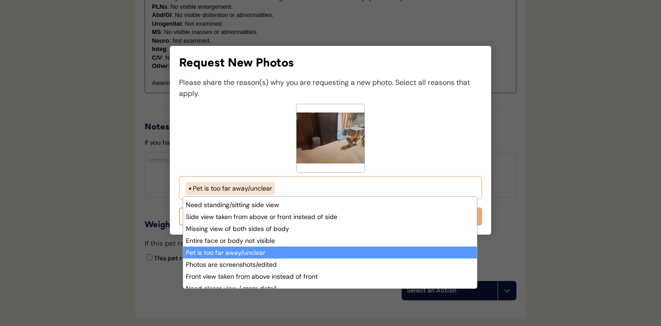
scroll to position [68, 0]
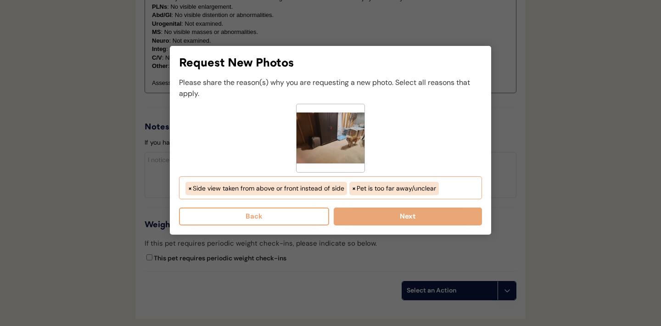
select select "side_view_taken_from_above_instead_of_side"
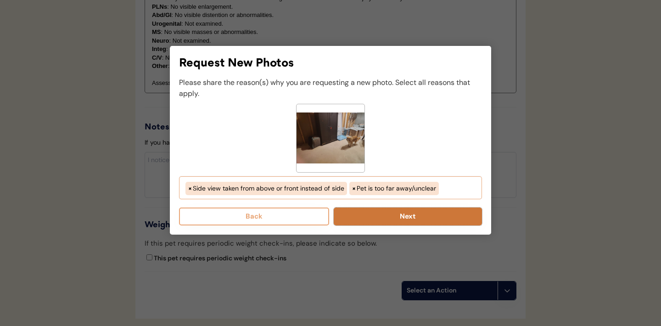
click at [381, 220] on button "Next" at bounding box center [408, 216] width 148 height 18
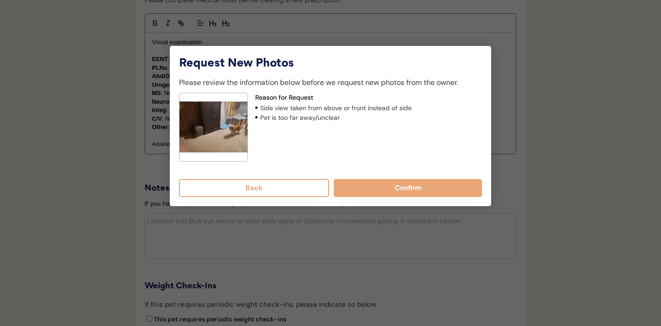
scroll to position [838, 0]
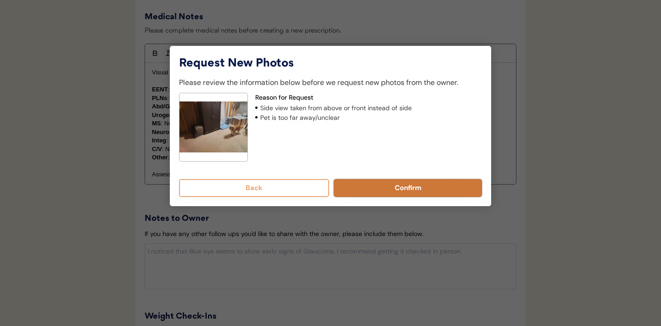
click at [393, 193] on button "Confirm" at bounding box center [408, 188] width 148 height 18
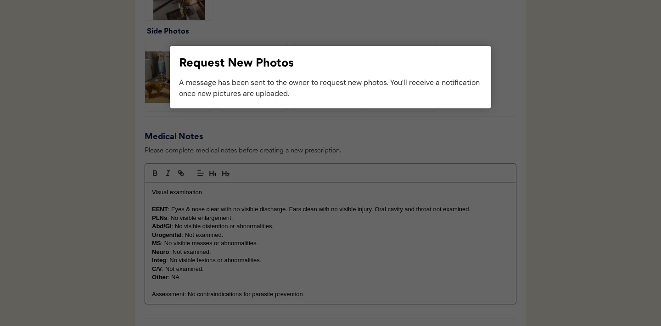
scroll to position [736, 0]
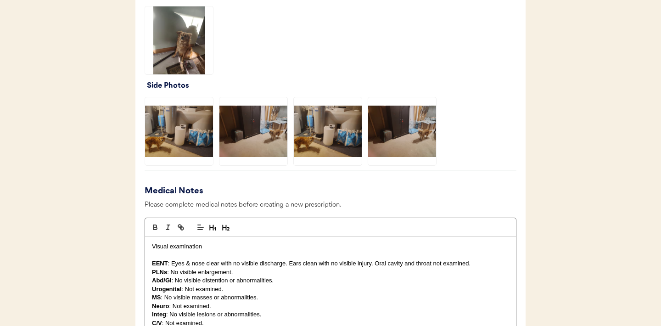
scroll to position [682, 0]
click at [186, 48] on img at bounding box center [179, 40] width 68 height 68
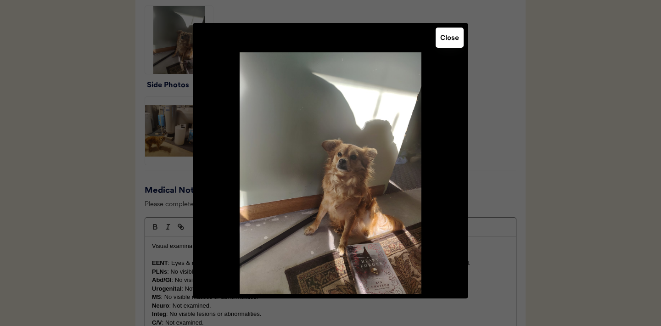
click at [443, 40] on button "Close" at bounding box center [450, 38] width 28 height 20
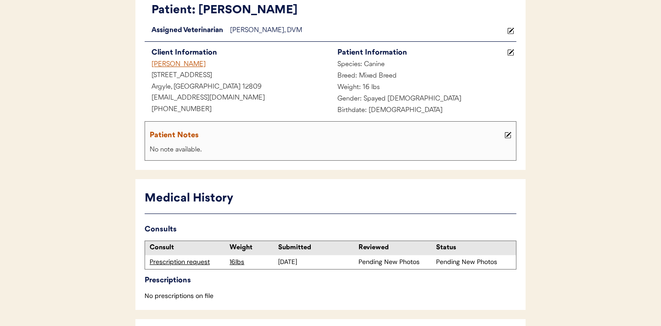
scroll to position [18, 0]
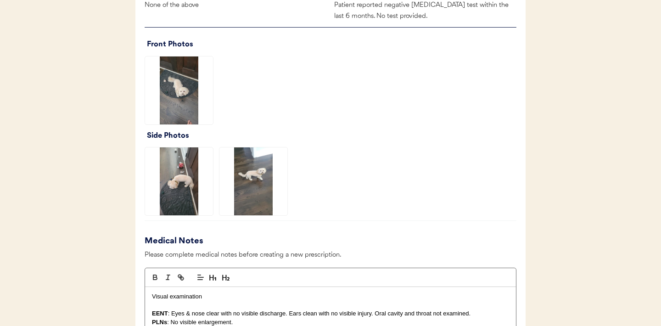
scroll to position [627, 0]
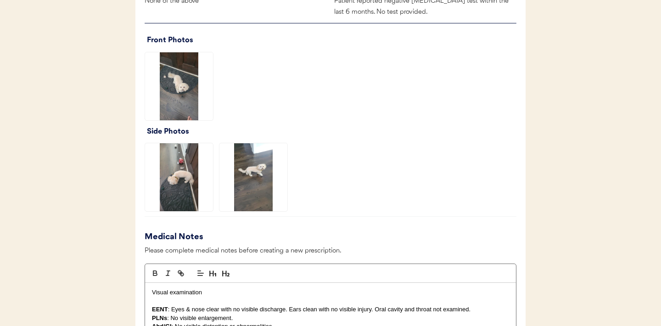
click at [186, 99] on img at bounding box center [179, 86] width 68 height 68
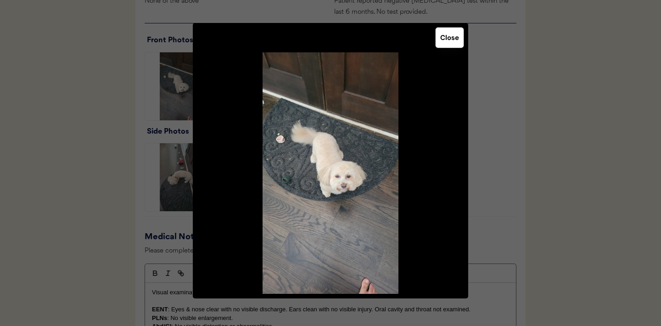
click at [446, 39] on button "Close" at bounding box center [450, 38] width 28 height 20
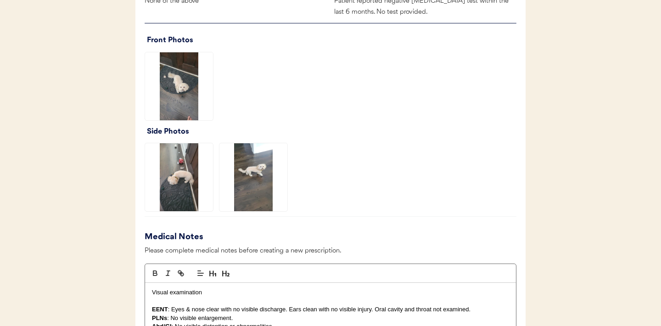
click at [179, 188] on img at bounding box center [179, 177] width 68 height 68
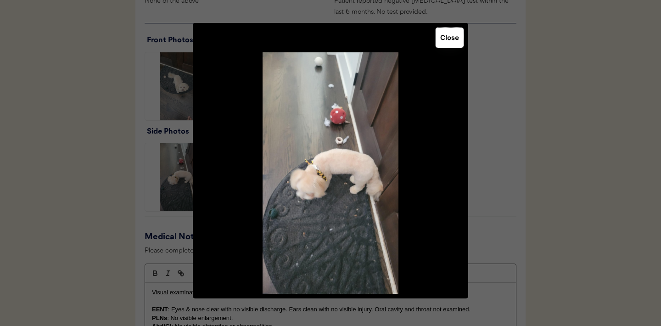
click at [453, 39] on button "Close" at bounding box center [450, 38] width 28 height 20
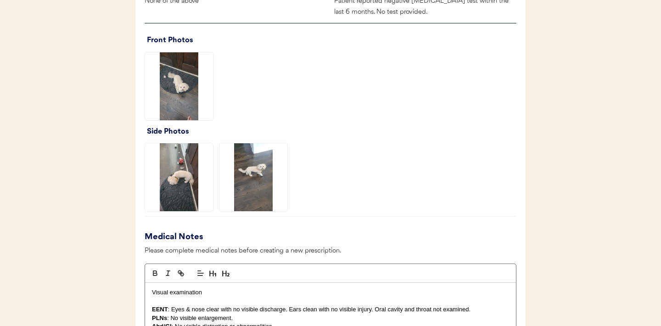
click at [243, 181] on img at bounding box center [253, 177] width 68 height 68
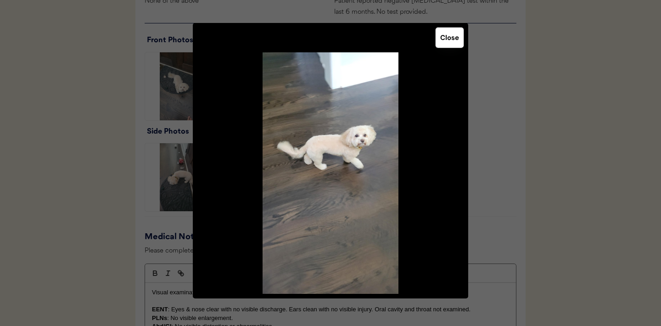
click at [446, 43] on button "Close" at bounding box center [450, 38] width 28 height 20
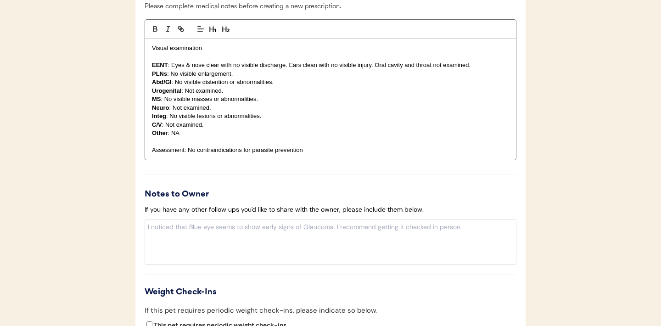
scroll to position [969, 0]
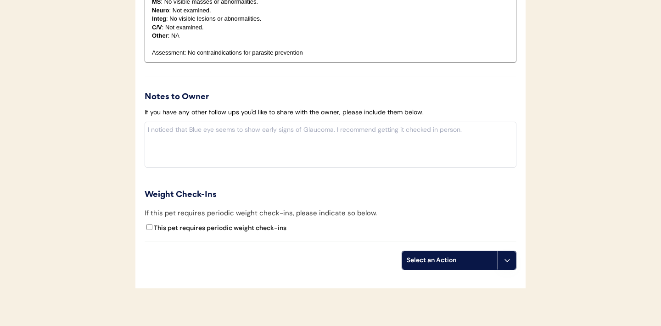
click at [507, 260] on icon at bounding box center [506, 260] width 7 height 7
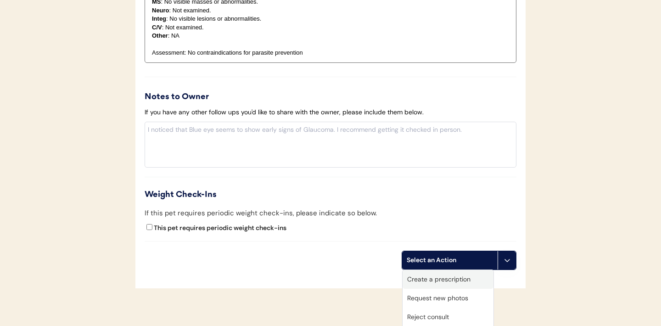
click at [459, 279] on div "Create a prescription" at bounding box center [448, 279] width 91 height 19
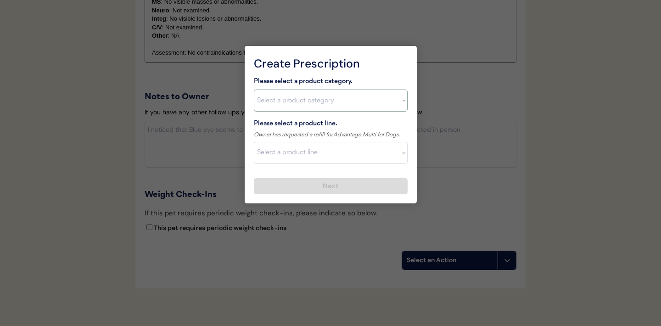
click at [402, 103] on select "Select a product category [MEDICAL_DATA] Antibiotics Anxiety Combo [MEDICAL_DAT…" at bounding box center [331, 100] width 154 height 22
select select ""combo_[MEDICAL_DATA]_prevention""
click at [398, 153] on select "Select a product line Advantage Multi for Dogs Credelio Quattro NexGard Plus Ne…" at bounding box center [331, 153] width 154 height 22
select select ""Advantage Multi for Dogs""
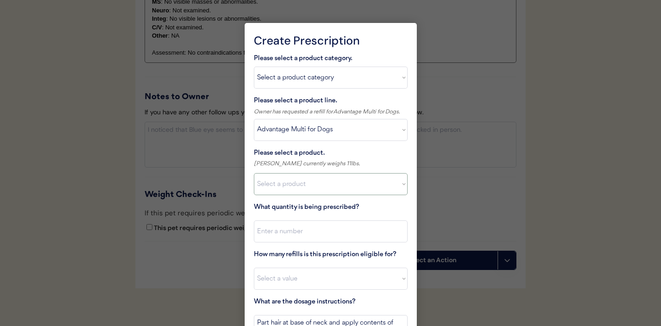
click at [395, 185] on select "Select a product Advantage Multi for Dogs, 3-9lbs Advantage Multi for Dogs, 9.1…" at bounding box center [331, 184] width 154 height 22
select select ""1348695171700984260__LOOKUP__1715368572265x201668473839167420""
click at [331, 232] on input "input" at bounding box center [331, 231] width 154 height 22
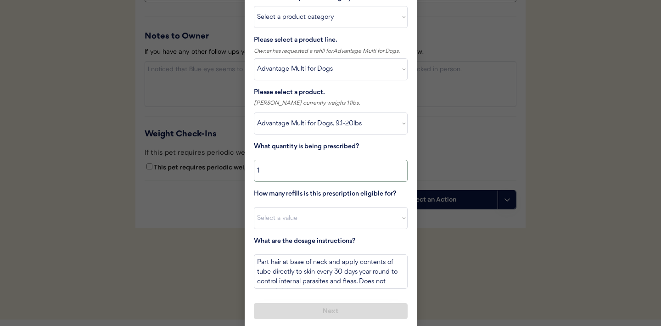
scroll to position [1027, 0]
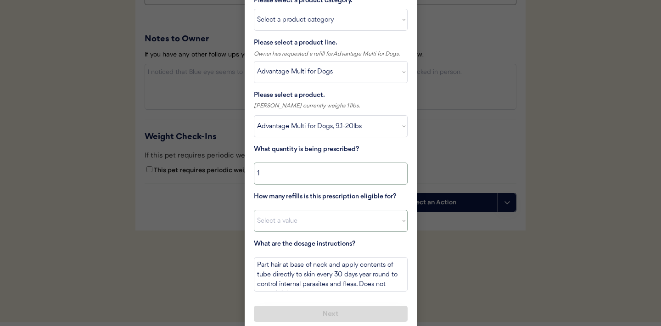
type input "1"
click at [354, 226] on select "Select a value 0 1 2 3 4 5 6 7 8 10 11" at bounding box center [331, 221] width 154 height 22
select select "11"
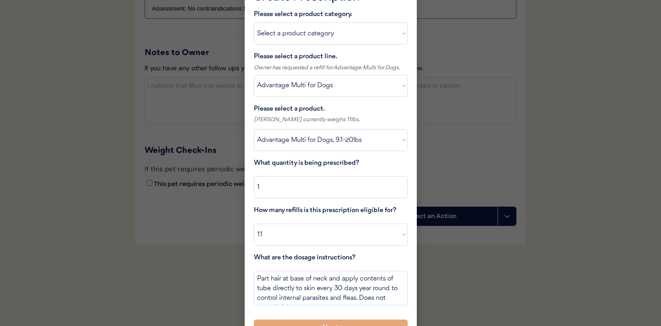
scroll to position [1032, 0]
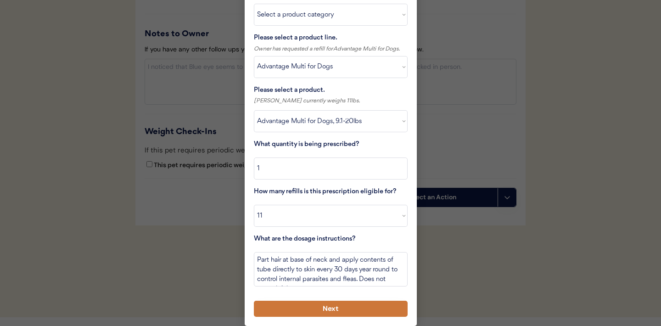
click at [309, 304] on button "Next" at bounding box center [331, 309] width 154 height 16
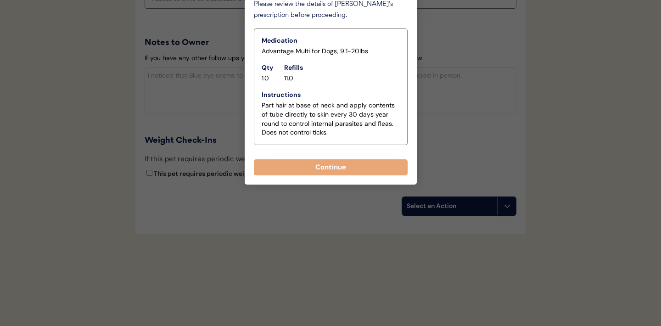
scroll to position [1023, 0]
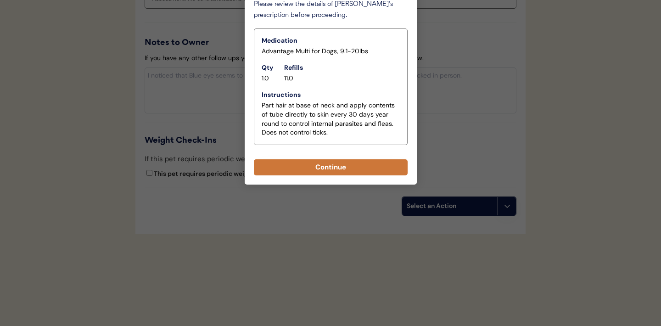
click at [327, 167] on button "Continue" at bounding box center [331, 167] width 154 height 16
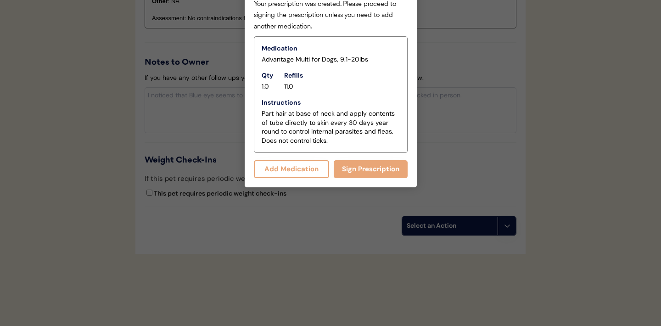
scroll to position [1043, 0]
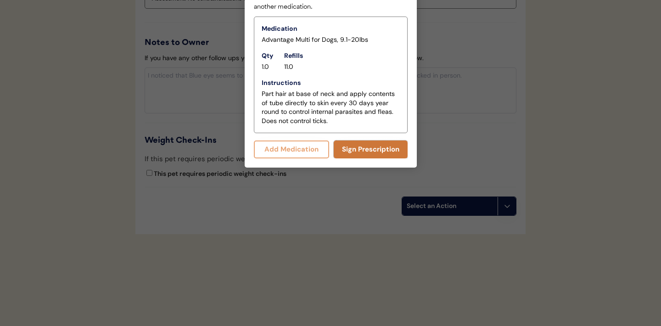
click at [352, 146] on button "Sign Prescription" at bounding box center [371, 149] width 74 height 18
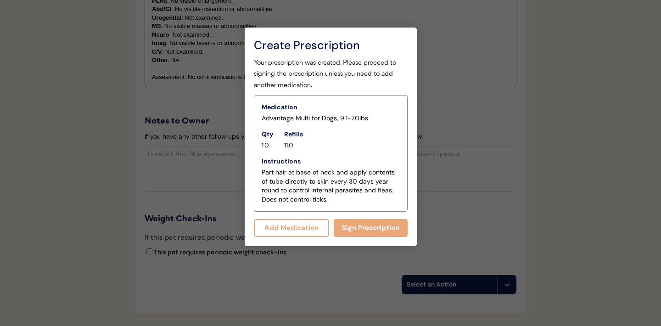
scroll to position [966, 0]
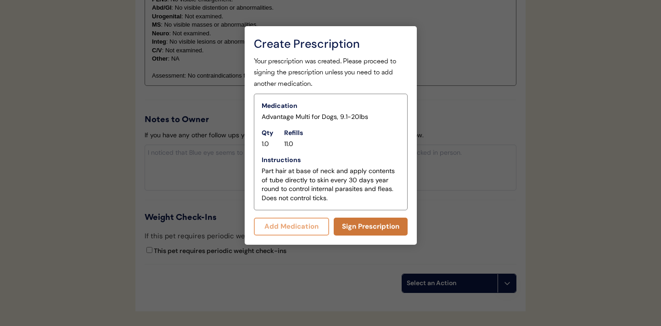
click at [361, 231] on button "Sign Prescription" at bounding box center [371, 227] width 74 height 18
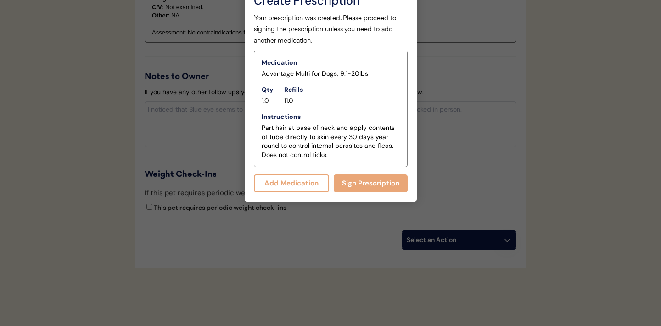
scroll to position [1043, 0]
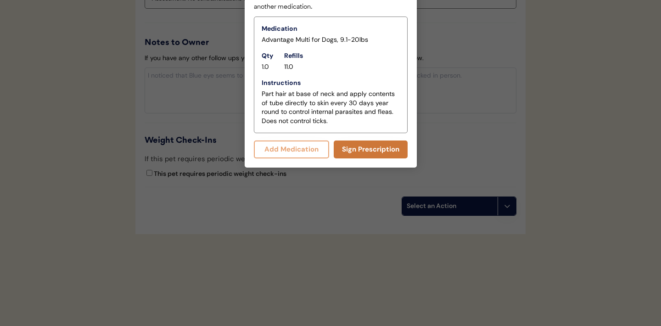
click at [363, 152] on button "Sign Prescription" at bounding box center [371, 149] width 74 height 18
click at [119, 120] on div at bounding box center [330, 163] width 661 height 326
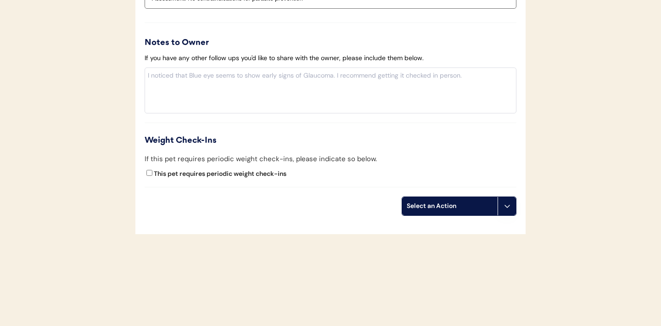
click at [508, 205] on icon at bounding box center [506, 205] width 7 height 7
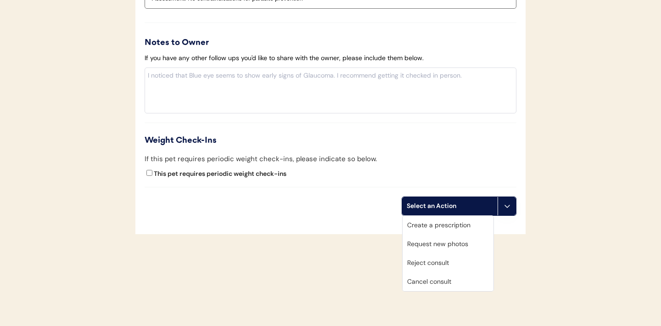
click at [443, 226] on div "Create a prescription" at bounding box center [448, 225] width 91 height 19
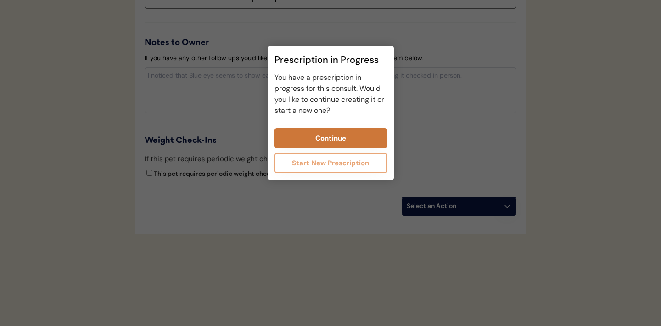
click at [325, 140] on button "Continue" at bounding box center [330, 138] width 112 height 20
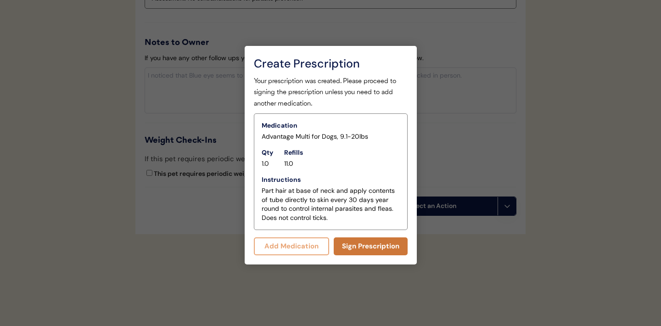
click at [367, 248] on button "Sign Prescription" at bounding box center [371, 246] width 74 height 18
click at [351, 243] on button "Sign Prescription" at bounding box center [371, 246] width 74 height 18
click at [226, 129] on div at bounding box center [330, 163] width 661 height 326
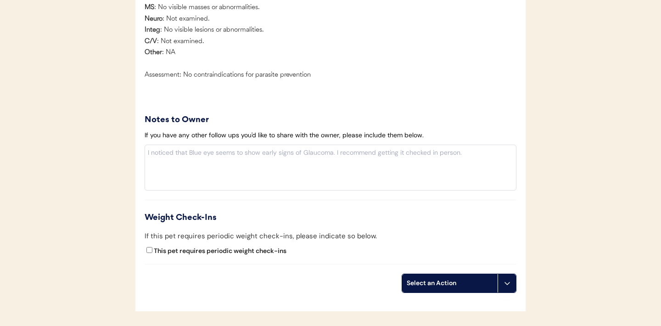
scroll to position [1034, 0]
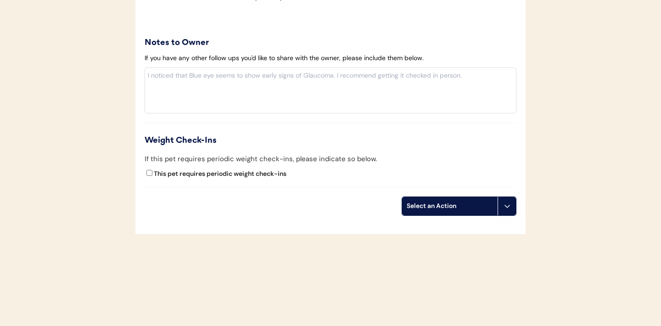
click at [504, 206] on icon at bounding box center [506, 205] width 7 height 7
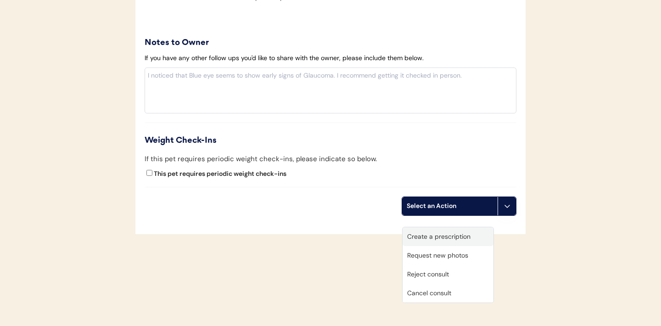
click at [456, 227] on div "Create a prescription" at bounding box center [448, 236] width 91 height 19
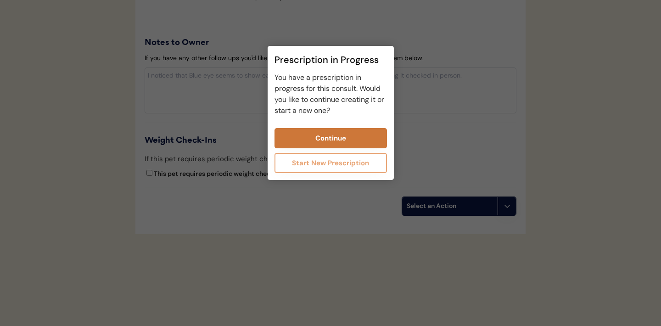
click at [347, 143] on button "Continue" at bounding box center [330, 138] width 112 height 20
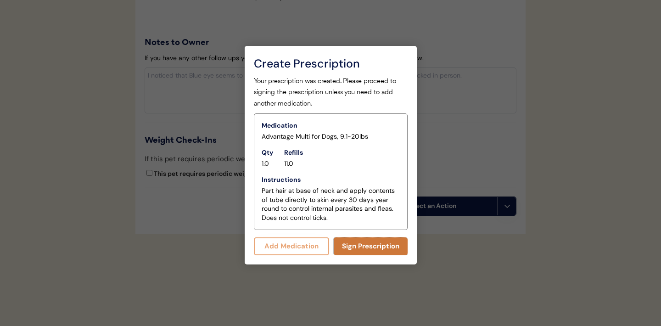
click at [373, 246] on button "Sign Prescription" at bounding box center [371, 246] width 74 height 18
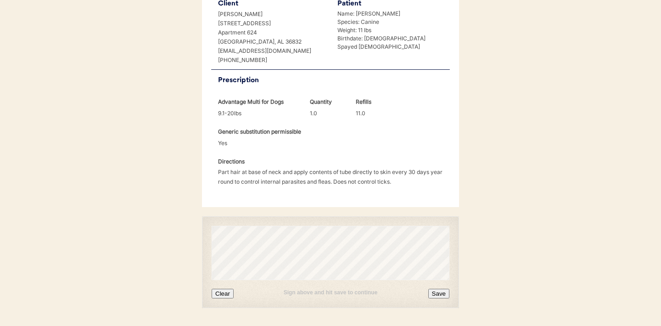
scroll to position [235, 0]
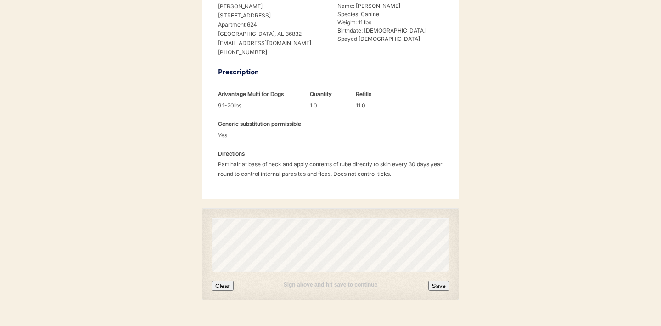
click at [227, 281] on button "Clear" at bounding box center [223, 286] width 22 height 10
click at [224, 281] on button "Clear" at bounding box center [223, 286] width 22 height 10
click at [229, 281] on button "Clear" at bounding box center [223, 286] width 22 height 10
click at [230, 281] on button "Clear" at bounding box center [223, 286] width 22 height 10
click at [225, 281] on button "Clear" at bounding box center [223, 286] width 22 height 10
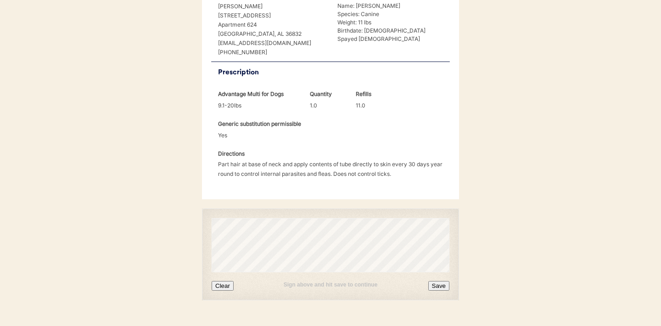
click at [221, 280] on div "Sign above and hit save to continue Clear Save" at bounding box center [330, 254] width 257 height 92
click at [222, 281] on button "Clear" at bounding box center [223, 286] width 22 height 10
click at [230, 281] on button "Clear" at bounding box center [223, 286] width 22 height 10
click at [228, 281] on button "Clear" at bounding box center [223, 286] width 22 height 10
click at [225, 281] on button "Clear" at bounding box center [223, 286] width 22 height 10
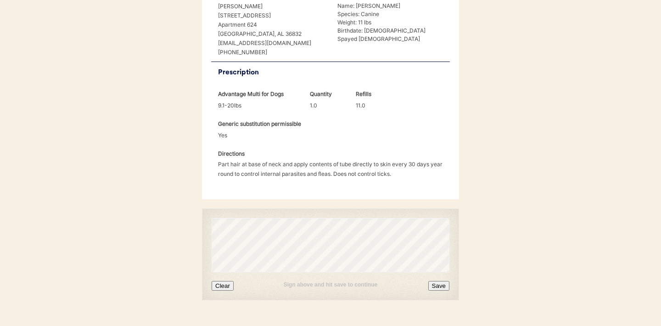
click at [228, 281] on button "Clear" at bounding box center [223, 286] width 22 height 10
click at [229, 281] on button "Clear" at bounding box center [223, 286] width 22 height 10
click at [437, 281] on button "Save" at bounding box center [438, 286] width 21 height 10
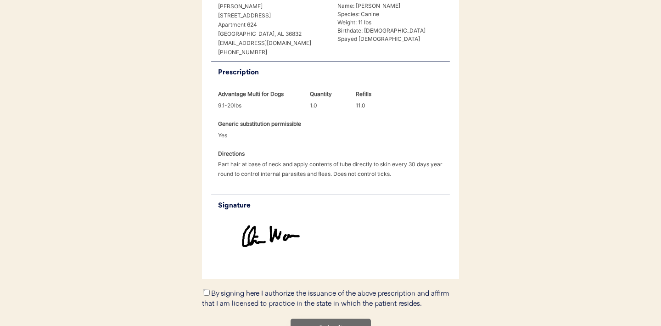
click at [208, 290] on input "By signing here I authorize the issuance of the above prescription and affirm t…" at bounding box center [207, 293] width 6 height 6
checkbox input "true"
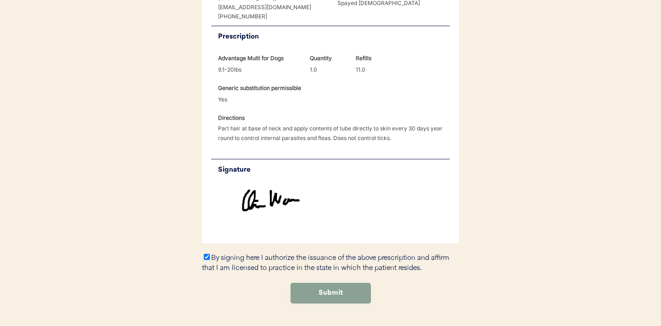
scroll to position [284, 0]
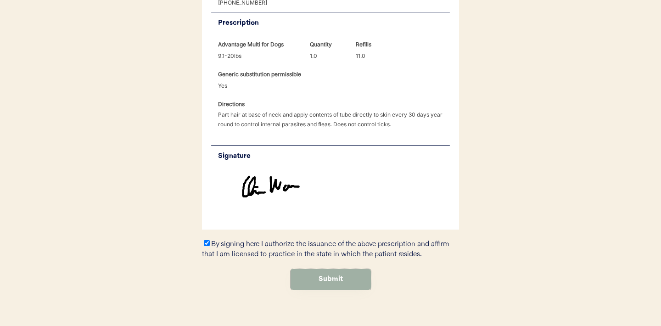
click at [322, 271] on button "Submit" at bounding box center [331, 279] width 80 height 21
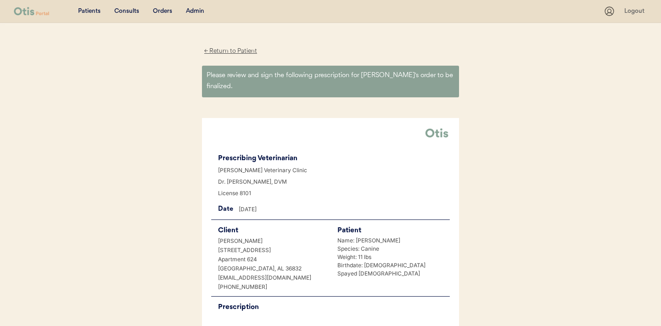
scroll to position [0, 0]
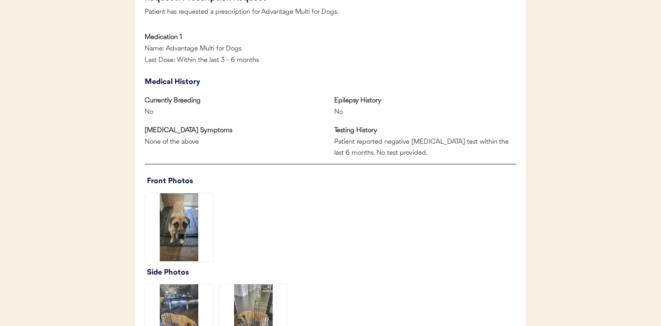
scroll to position [654, 0]
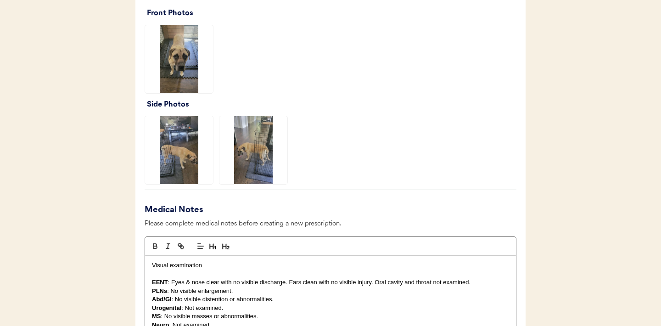
click at [195, 154] on img at bounding box center [179, 150] width 68 height 68
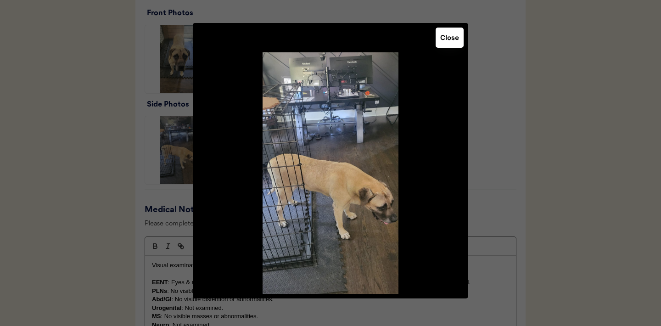
click at [444, 45] on button "Close" at bounding box center [450, 38] width 28 height 20
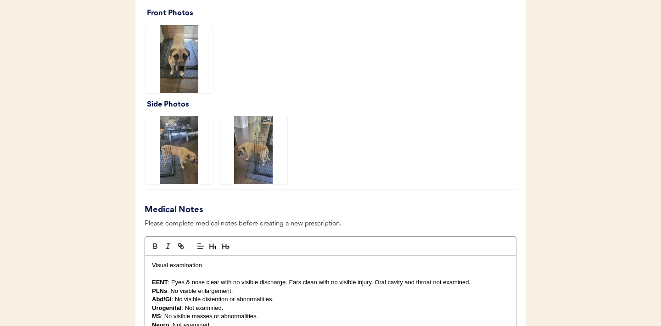
click at [263, 163] on img at bounding box center [253, 150] width 68 height 68
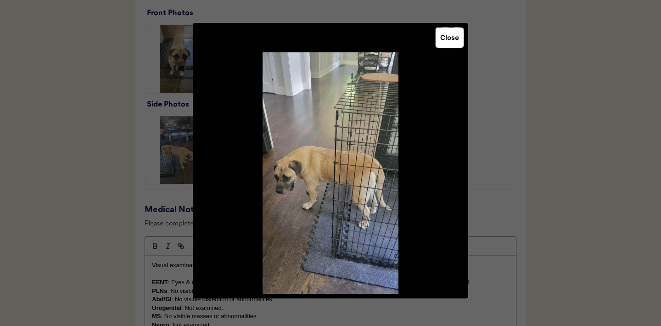
click at [451, 39] on button "Close" at bounding box center [450, 38] width 28 height 20
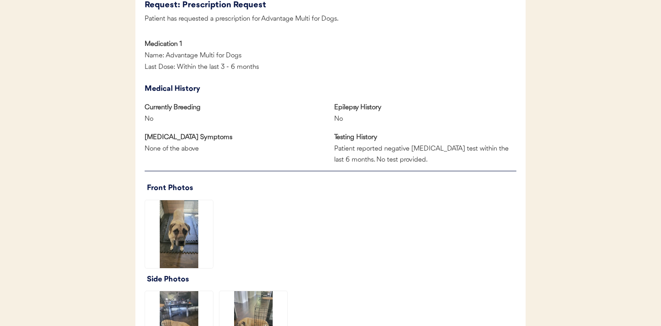
scroll to position [591, 0]
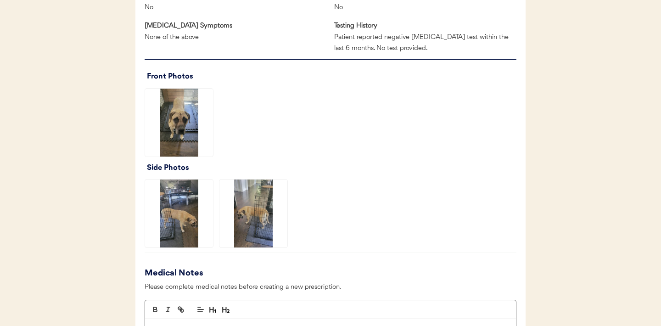
click at [171, 129] on img at bounding box center [179, 123] width 68 height 68
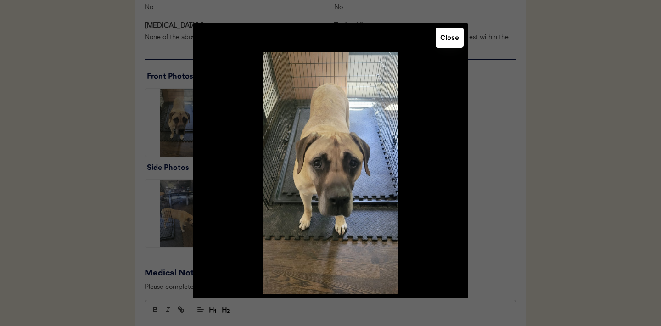
click at [450, 43] on button "Close" at bounding box center [450, 38] width 28 height 20
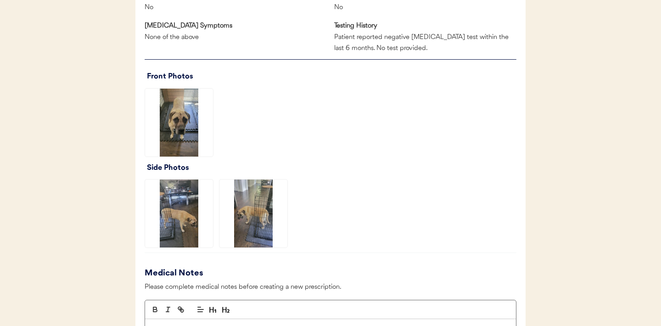
click at [194, 207] on img at bounding box center [179, 213] width 68 height 68
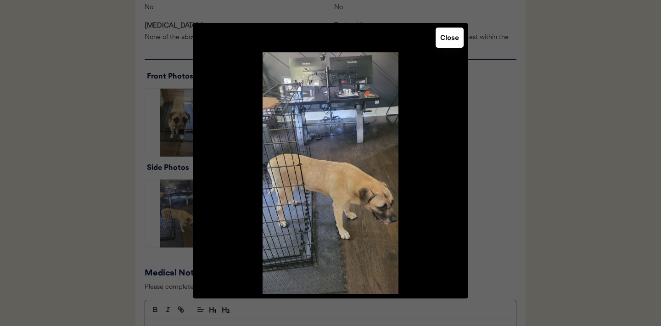
click at [444, 42] on button "Close" at bounding box center [450, 38] width 28 height 20
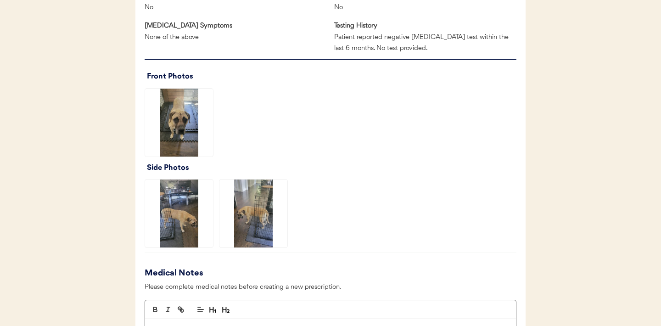
click at [260, 217] on img at bounding box center [253, 213] width 68 height 68
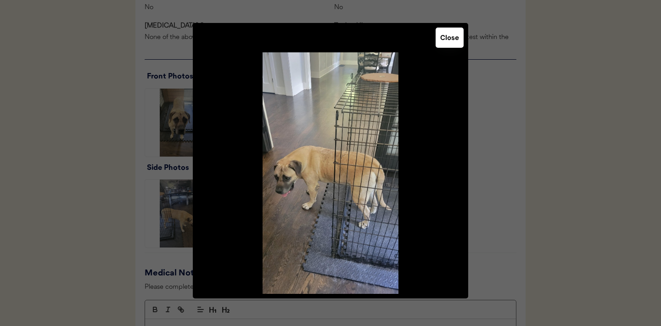
click at [445, 39] on button "Close" at bounding box center [450, 38] width 28 height 20
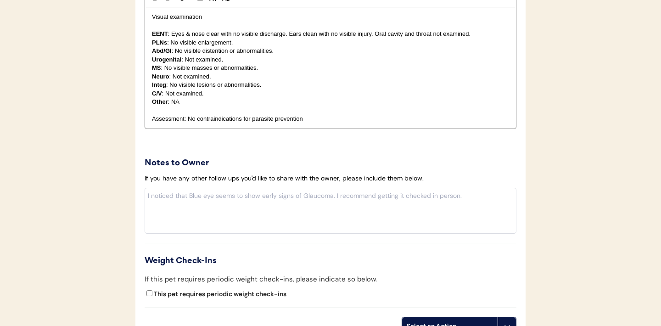
scroll to position [941, 0]
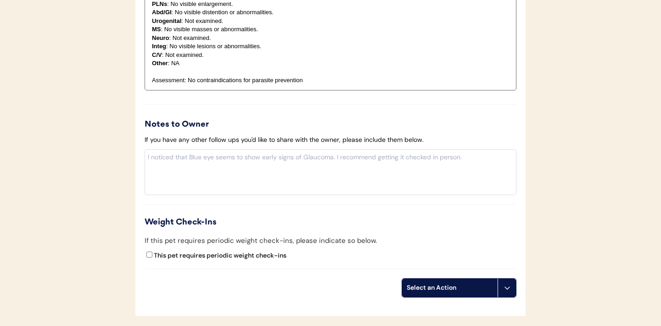
click at [507, 294] on button at bounding box center [507, 288] width 18 height 18
click at [447, 308] on div "Create a prescription" at bounding box center [448, 306] width 91 height 19
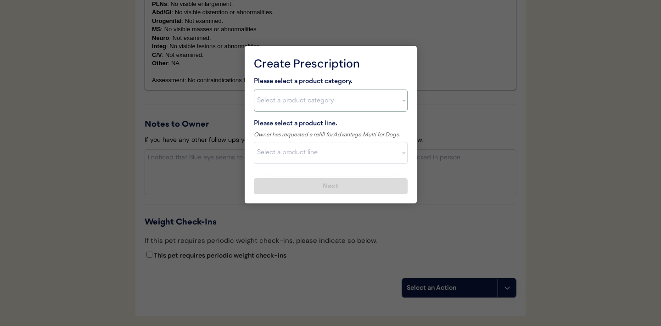
click at [396, 104] on select "Select a product category [MEDICAL_DATA] Antibiotics Anxiety Combo [MEDICAL_DAT…" at bounding box center [331, 100] width 154 height 22
select select ""combo_[MEDICAL_DATA]_prevention""
click at [378, 153] on select "Select a product line Advantage Multi for Dogs Credelio Quattro NexGard Plus Ne…" at bounding box center [331, 153] width 154 height 22
select select ""Advantage Multi for Dogs""
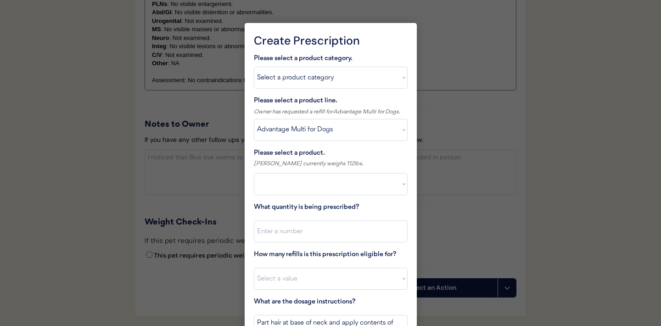
select select ""PLACEHOLDER_1427118222253""
click at [386, 190] on select "Select a product Advantage Multi for Dogs, 3-9lbs Advantage Multi for Dogs, 9.1…" at bounding box center [331, 184] width 154 height 22
click at [400, 129] on select "Select a product line Advantage Multi for Dogs Credelio Quattro NexGard Plus Ne…" at bounding box center [331, 130] width 154 height 22
select select ""Simparica Trio""
type textarea "Give one chew by mouth every 30 days year round to control internal and externa…"
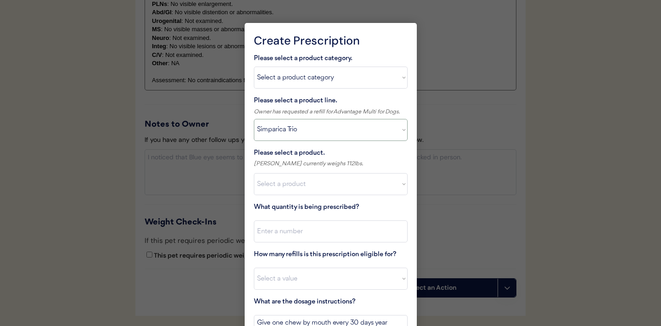
click at [393, 134] on select "Select a product line Advantage Multi for Dogs Credelio Quattro NexGard Plus Ne…" at bounding box center [331, 130] width 154 height 22
select select ""Revolution for Dogs""
type textarea "Part hair at base of neck and apply contents of tube directly to skin every 30 …"
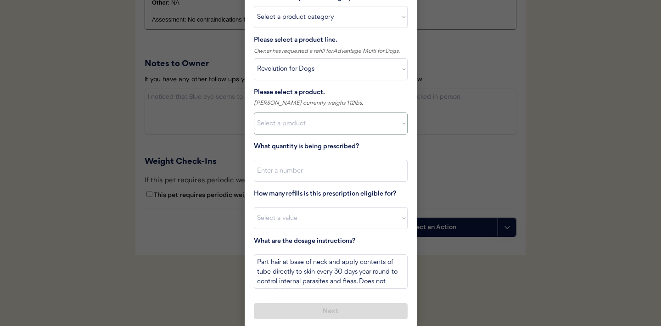
scroll to position [1006, 0]
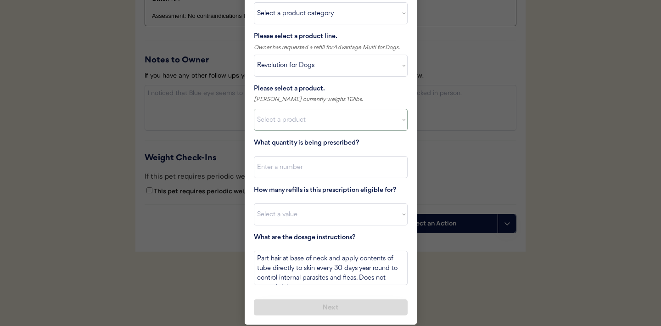
click at [398, 123] on select "Select a product Revolution for Dogs, 0 - 5lbs Revolution for Dogs, 5.1 - 10lbs…" at bounding box center [331, 120] width 154 height 22
select select ""BLANK_1427118194589""
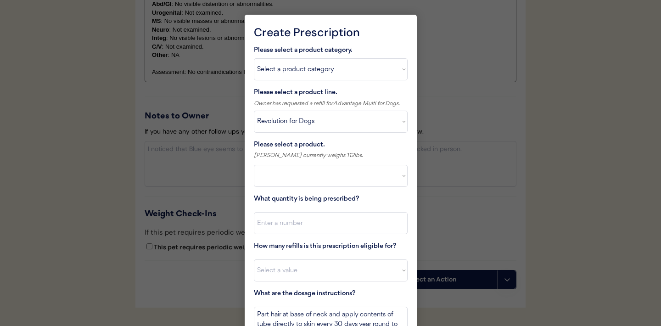
scroll to position [918, 0]
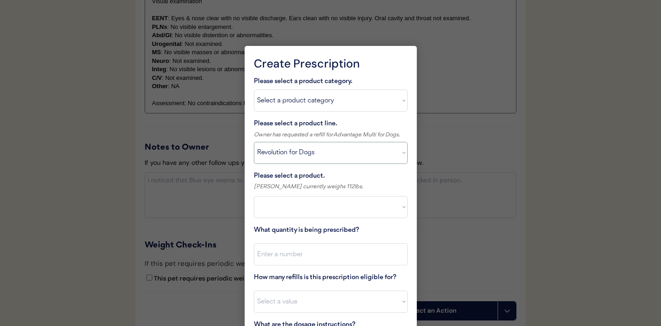
click at [399, 153] on select "Select a product line Advantage Multi for Dogs Credelio Quattro NexGard Plus Ne…" at bounding box center [331, 153] width 154 height 22
select select ""Simparica Trio""
type textarea "Give one chew by mouth every 30 days year round to control internal and externa…"
click at [397, 206] on select "Select a product Simparica Trio, 2.8 - 5.5lbs Simparica Trio, 5.6 - 11lbs Simpa…" at bounding box center [331, 207] width 154 height 22
select select ""1348695171700984260__LOOKUP__1704773707524x872135944120049300""
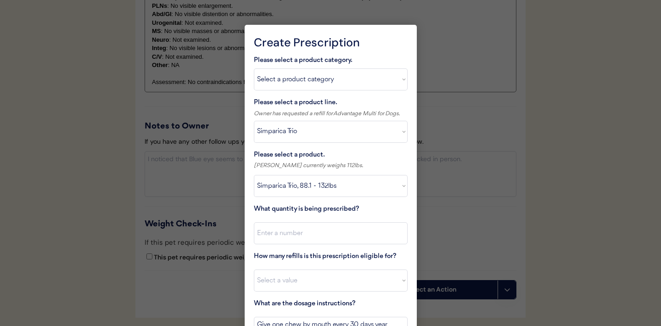
scroll to position [945, 0]
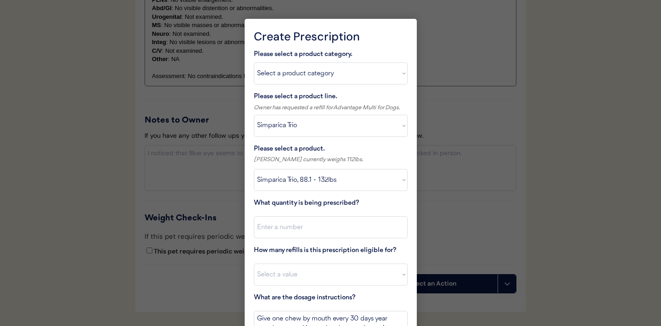
click at [155, 171] on div at bounding box center [330, 163] width 661 height 326
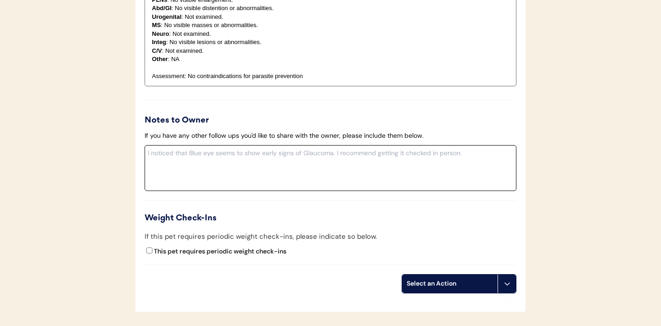
click at [168, 168] on textarea at bounding box center [331, 168] width 372 height 46
paste textarea "I know you have requested Simparica Trio, but I am prescribing Zero Nexgard Plu…"
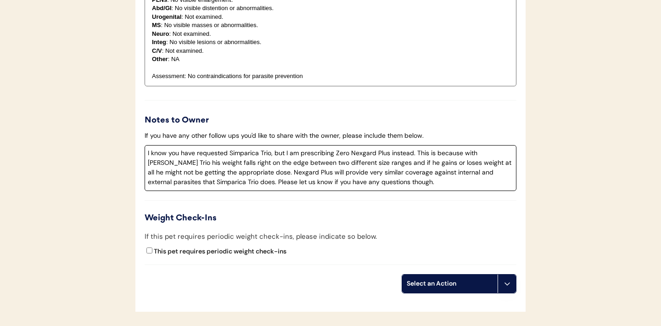
drag, startPoint x: 229, startPoint y: 154, endPoint x: 270, endPoint y: 156, distance: 41.3
click at [270, 156] on textarea "I know you have requested Simparica Trio, but I am prescribing Zero Nexgard Plu…" at bounding box center [331, 168] width 372 height 46
drag, startPoint x: 353, startPoint y: 155, endPoint x: 341, endPoint y: 156, distance: 12.9
click at [341, 156] on textarea "I know you have requested Advantage Multi, but I am prescribing Zero Nexgard Pl…" at bounding box center [331, 168] width 372 height 46
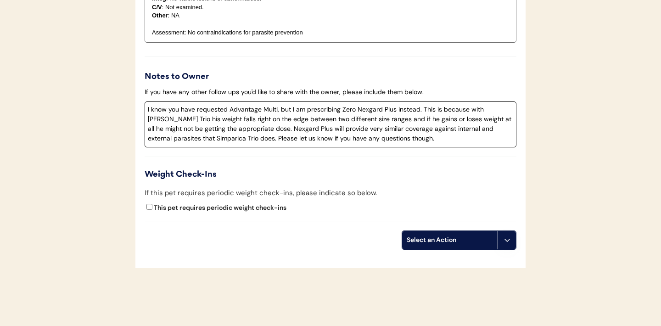
scroll to position [1009, 0]
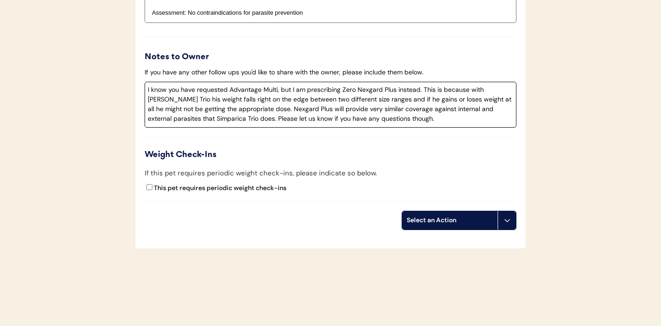
drag, startPoint x: 394, startPoint y: 91, endPoint x: 342, endPoint y: 89, distance: 51.9
click at [342, 89] on textarea "I know you have requested Advantage Multi, but I am prescribing Zero Nexgard Pl…" at bounding box center [331, 105] width 372 height 46
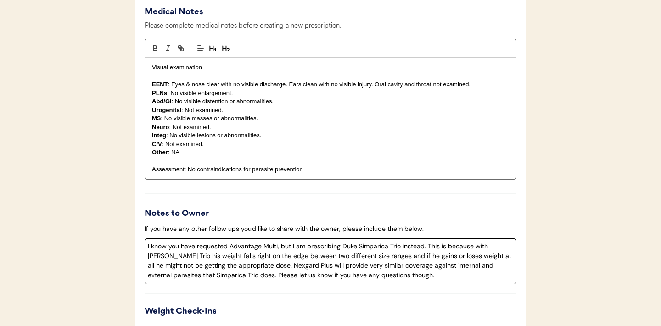
scroll to position [1023, 0]
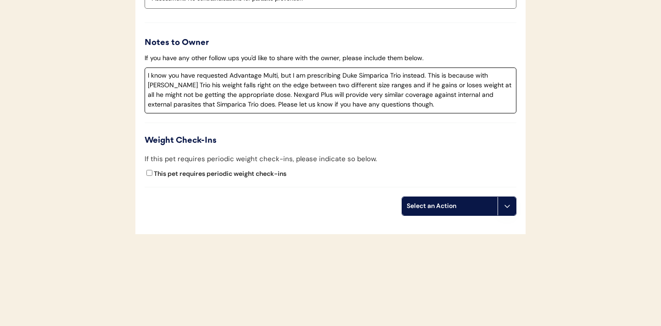
drag, startPoint x: 474, startPoint y: 77, endPoint x: 461, endPoint y: 88, distance: 16.6
click at [461, 88] on textarea "I know you have requested Advantage Multi, but I am prescribing Duke Simparica …" at bounding box center [331, 90] width 372 height 46
click at [473, 81] on textarea "I know you have requested Advantage Multi, but I am prescribing Duke Simparica …" at bounding box center [331, 90] width 372 height 46
drag, startPoint x: 474, startPoint y: 76, endPoint x: 272, endPoint y: 95, distance: 202.8
click at [272, 95] on textarea "I know you have requested Advantage Multi, but I am prescribing Duke Simparica …" at bounding box center [331, 90] width 372 height 46
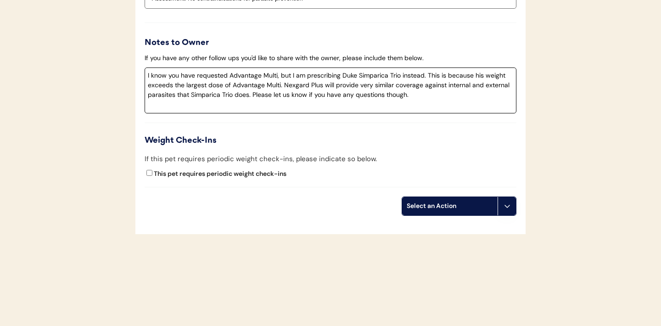
drag, startPoint x: 321, startPoint y: 86, endPoint x: 284, endPoint y: 86, distance: 36.7
click at [284, 86] on textarea "I know you have requested Advantage Multi, but I am prescribing Duke Simparica …" at bounding box center [331, 90] width 372 height 46
click at [428, 77] on textarea "I know you have requested Advantage Multi, but I am prescribing Duke Simparica …" at bounding box center [331, 90] width 372 height 46
click at [427, 76] on textarea "I know you have requested Advantage Multi, but I am prescribing Duke Simparica …" at bounding box center [331, 90] width 372 height 46
click at [340, 77] on textarea "I know you have requested Advantage Multi, but I am prescribing Duke Simparica …" at bounding box center [331, 90] width 372 height 46
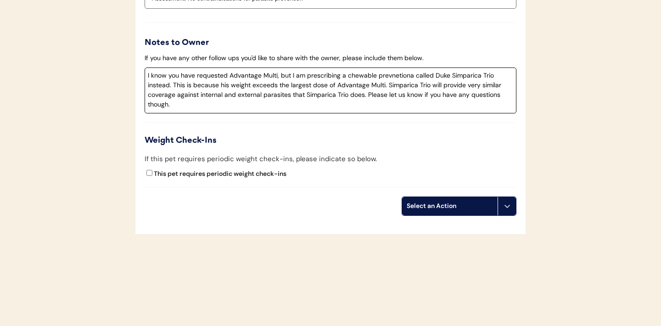
click at [341, 78] on textarea "I know you have requested Advantage Multi, but I am prescribing a chewable prev…" at bounding box center [331, 90] width 372 height 46
click at [463, 78] on textarea "I know you have requested Advantage Multi, but I am prescribing Duke a chewable…" at bounding box center [331, 90] width 372 height 46
click at [428, 76] on textarea "I know you have requested Advantage Multi, but I am prescribing Duke a chewable…" at bounding box center [331, 90] width 372 height 46
click at [382, 99] on textarea "I know you have requested Advantage Multi, but I am prescribing Duke a chewable…" at bounding box center [331, 90] width 372 height 46
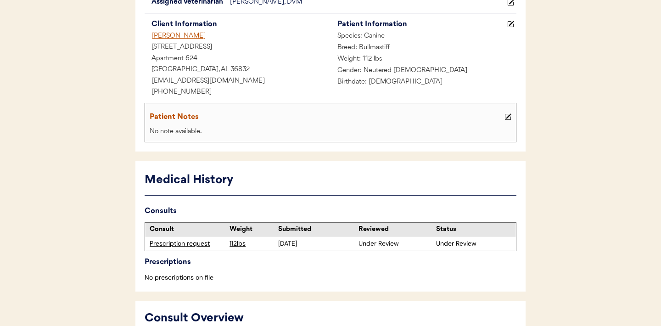
scroll to position [85, 0]
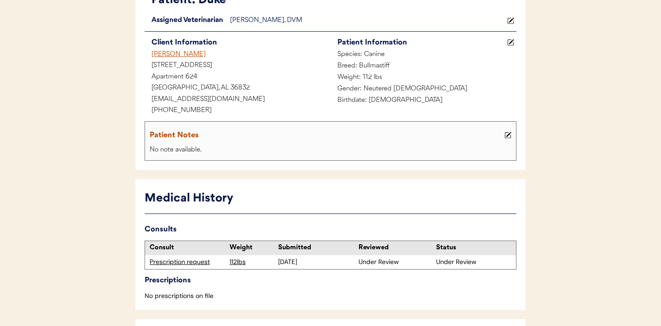
type textarea "I know you have requested Advantage Multi, but I am prescribing Duke a chewable…"
